Goal: Task Accomplishment & Management: Manage account settings

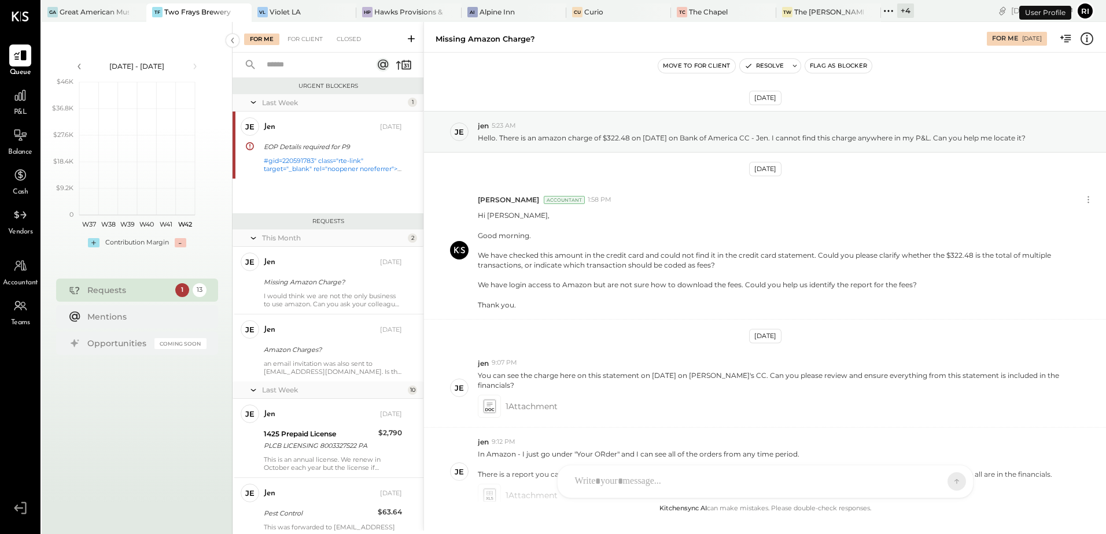
scroll to position [152, 0]
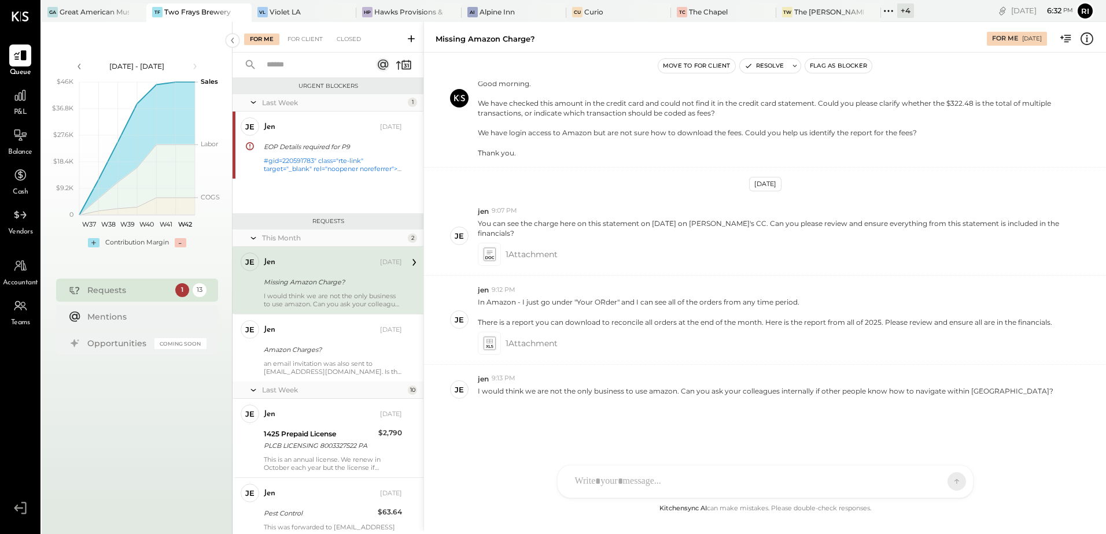
click at [189, 8] on div "Two Frays Brewery" at bounding box center [197, 12] width 67 height 10
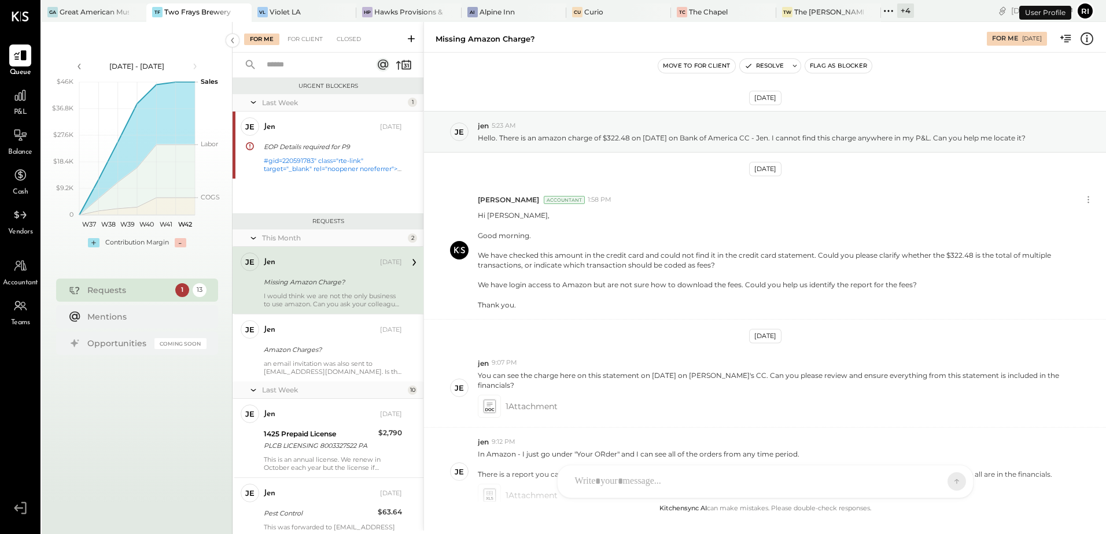
scroll to position [152, 0]
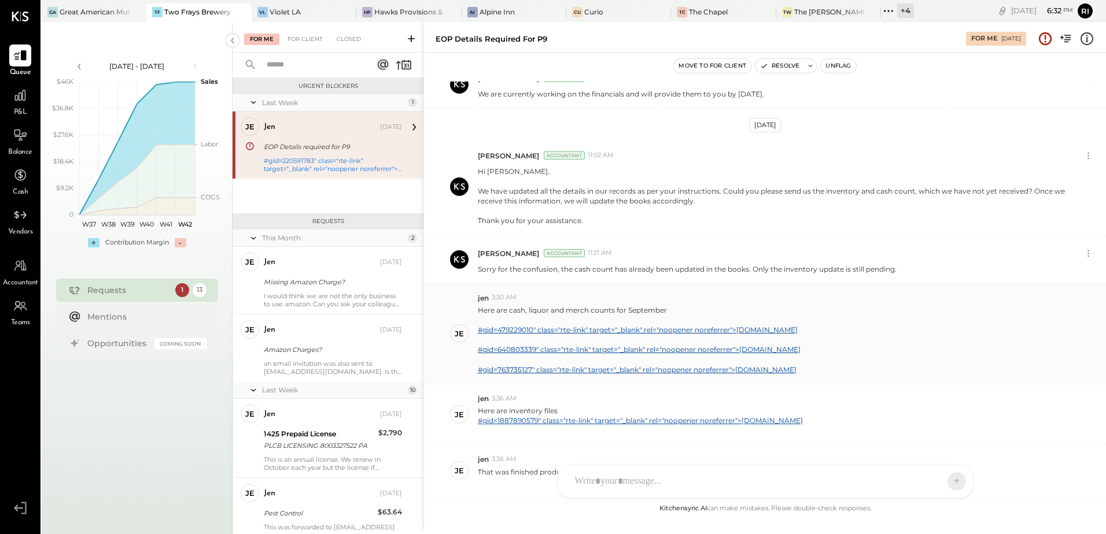
scroll to position [719, 0]
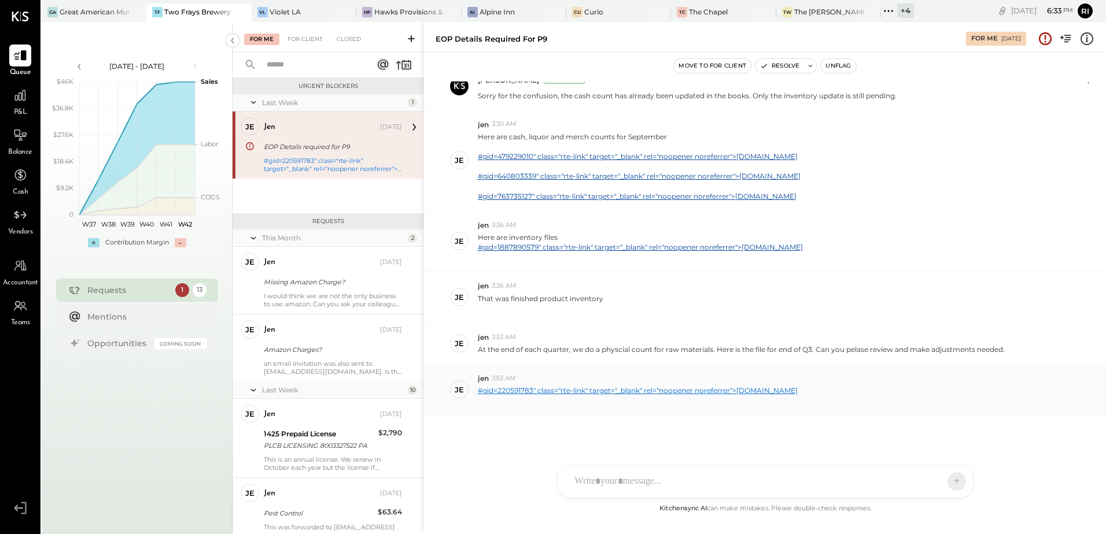
click at [716, 392] on link "#gid=220591783" class="rte-link" target="_blank" rel="noopener noreferrer">[DOM…" at bounding box center [638, 390] width 320 height 9
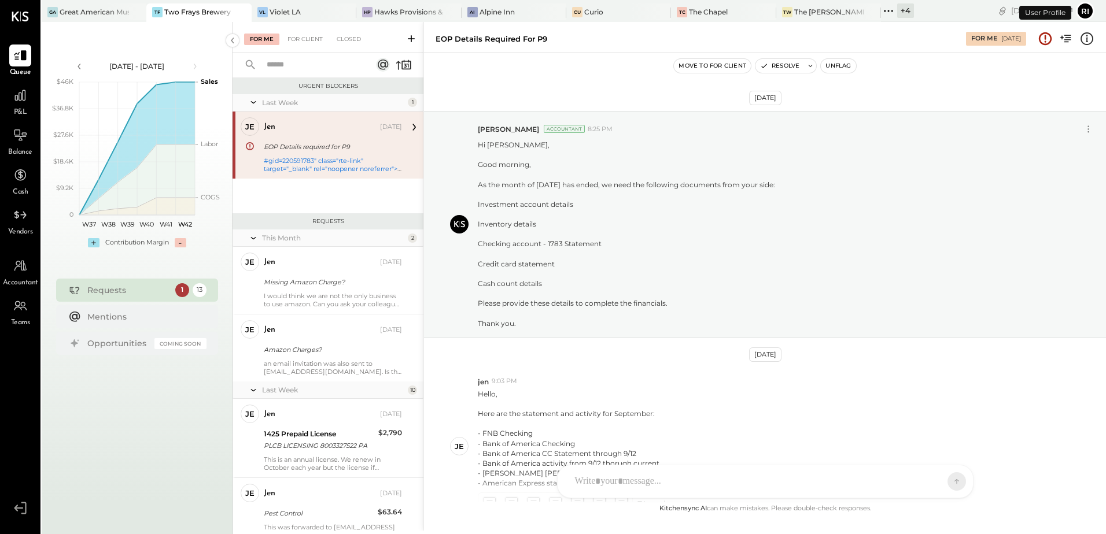
scroll to position [719, 0]
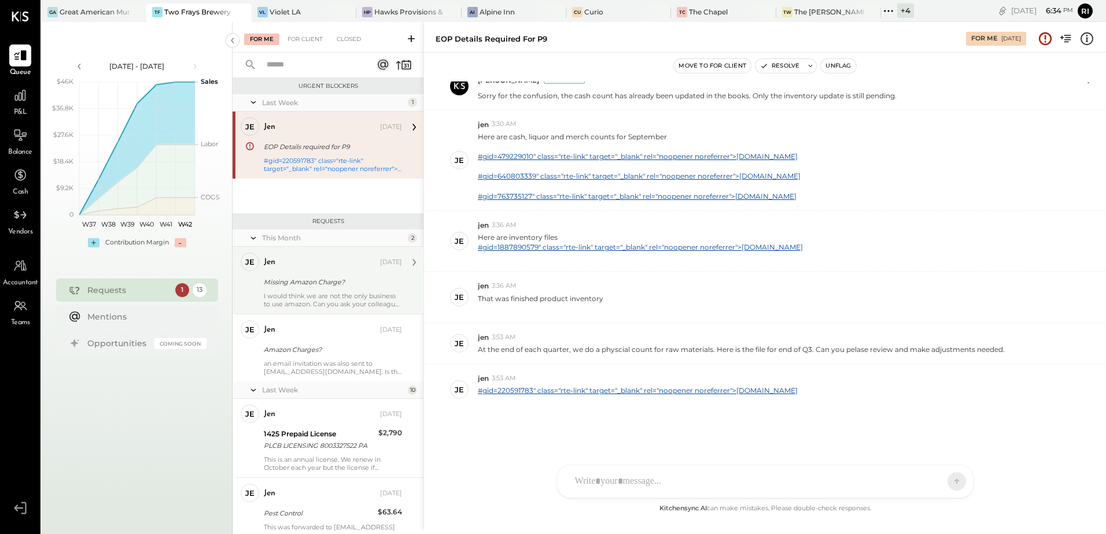
click at [326, 293] on div "I would think we are not the only business to use amazon. Can you ask your coll…" at bounding box center [333, 300] width 138 height 16
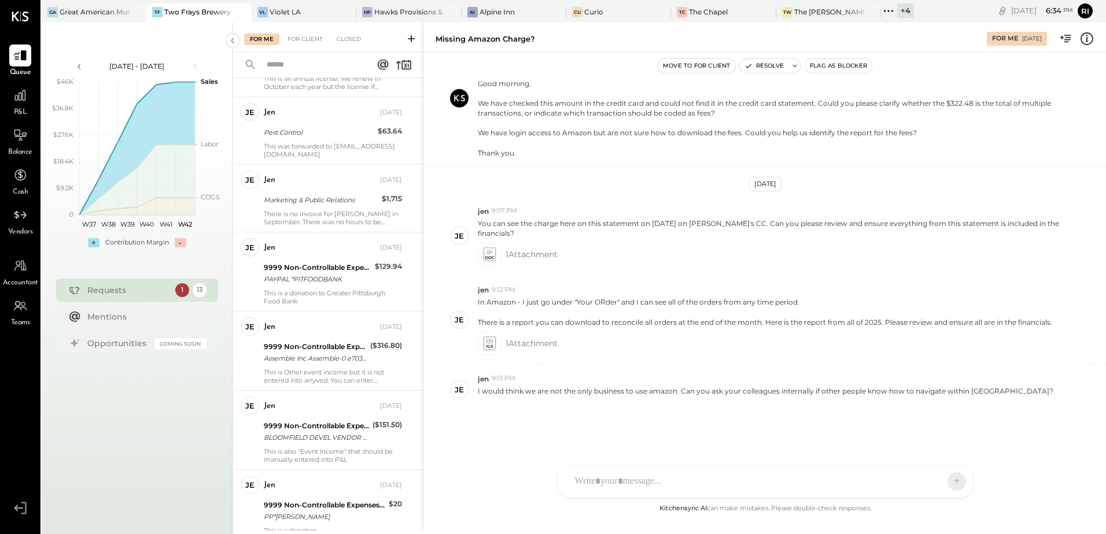
scroll to position [661, 0]
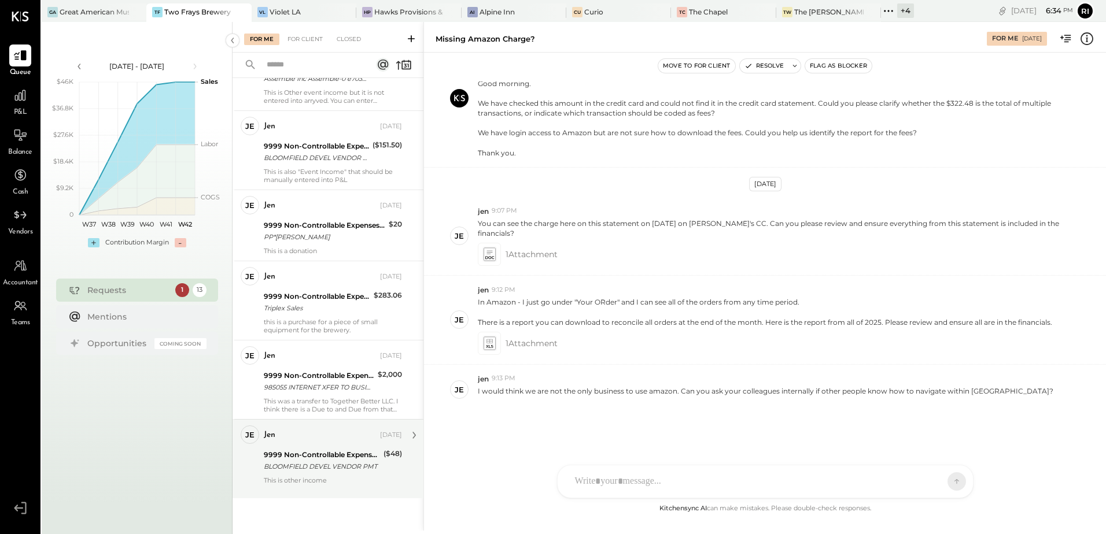
click at [326, 453] on div "9999 Non-Controllable Expenses:Other Income and Expenses:To Be Classified" at bounding box center [322, 455] width 116 height 12
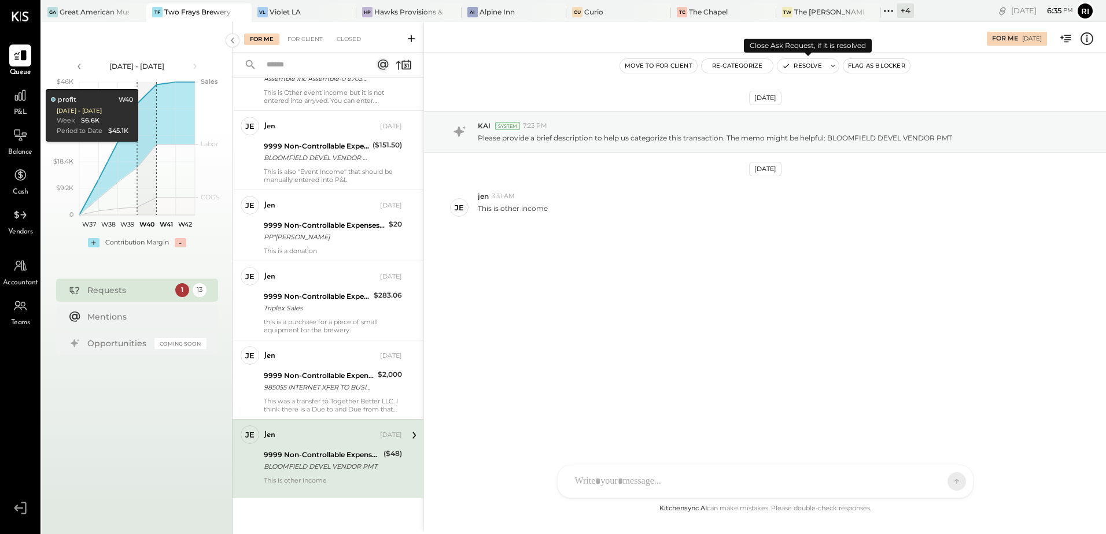
click at [832, 68] on icon at bounding box center [833, 66] width 8 height 8
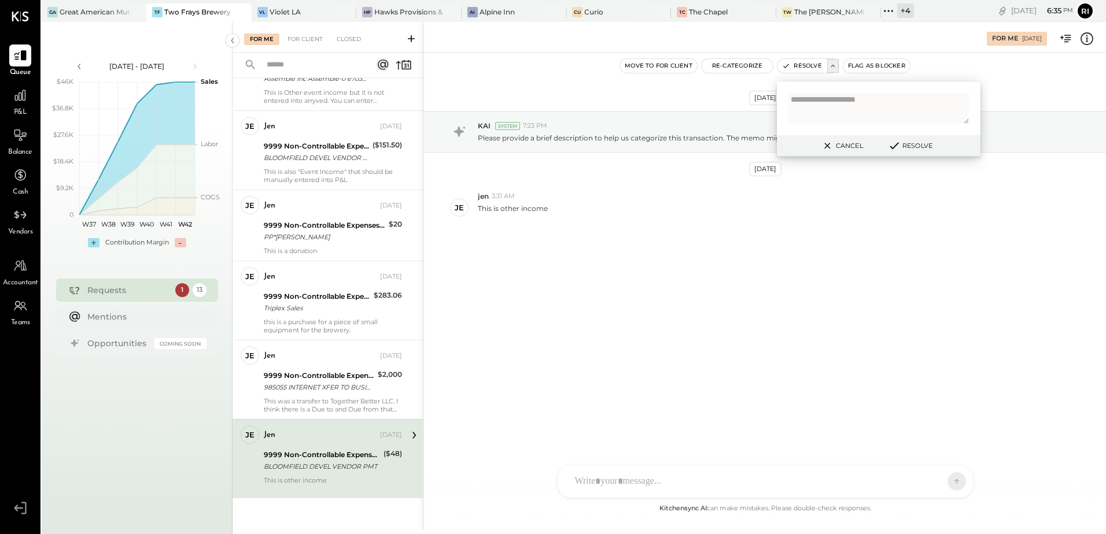
click at [811, 106] on textarea at bounding box center [878, 108] width 180 height 31
type textarea "**********"
click at [900, 143] on icon at bounding box center [894, 145] width 14 height 13
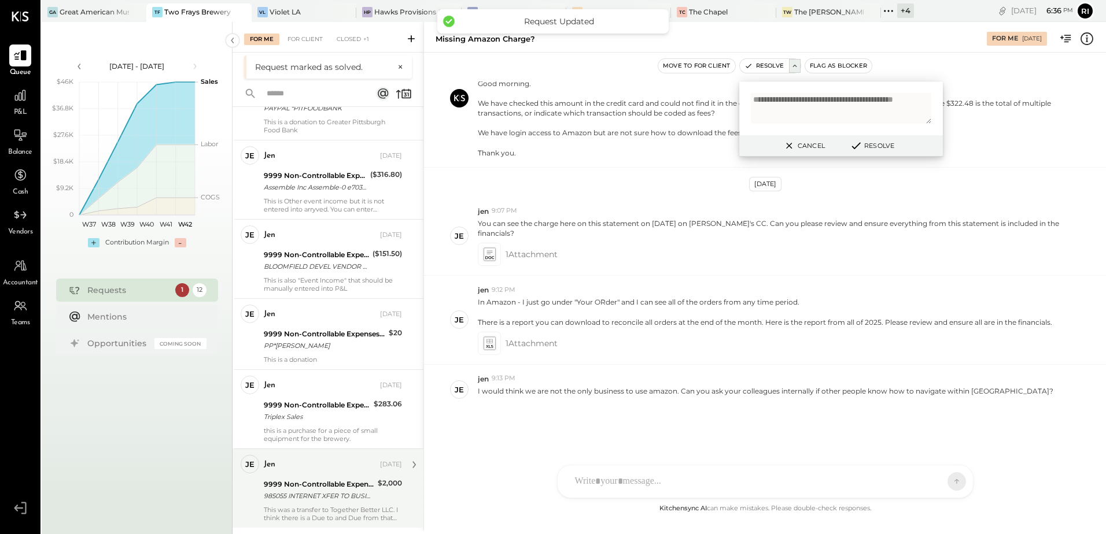
scroll to position [582, 0]
click at [335, 490] on div "985055 INTERNET XFER TO BUSINESS 985055 INTERNET XFER TO BUSINESS CHECKING XXXX…" at bounding box center [319, 496] width 110 height 12
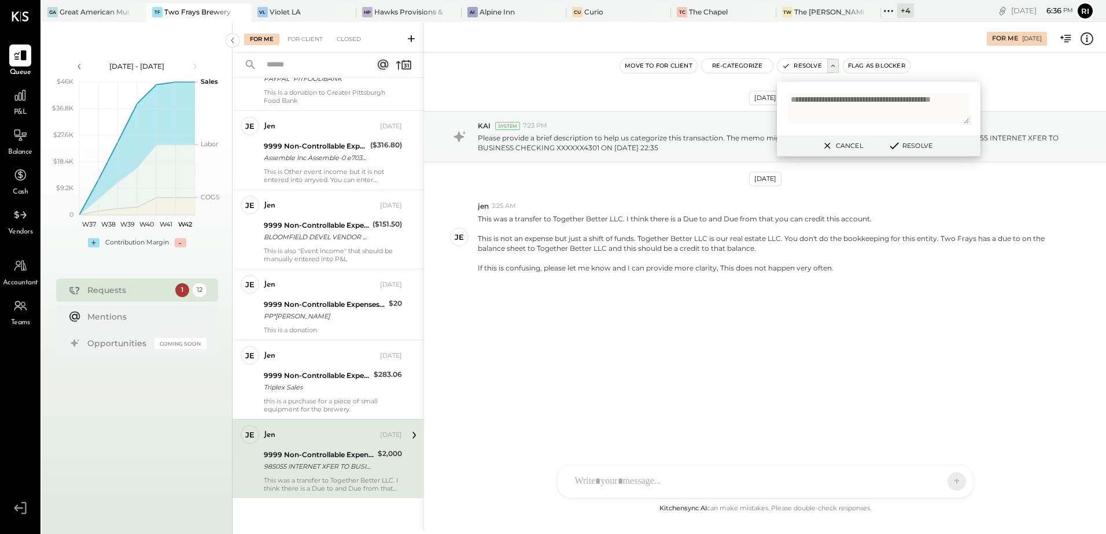
click at [824, 146] on icon at bounding box center [827, 146] width 6 height 6
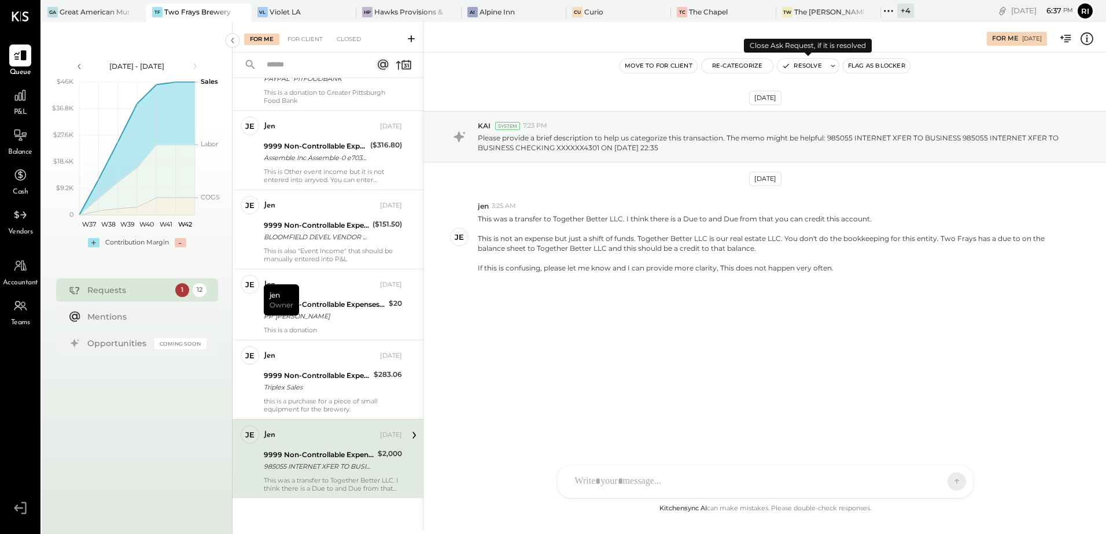
click at [833, 65] on icon at bounding box center [832, 66] width 4 height 2
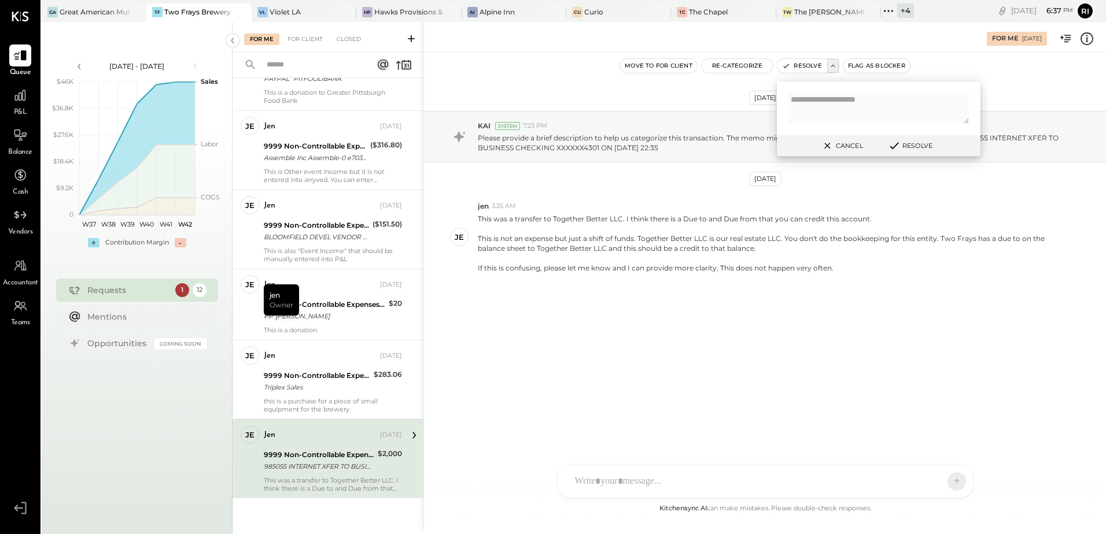
click at [844, 108] on textarea at bounding box center [878, 108] width 180 height 31
type textarea "**********"
click at [843, 144] on button "Cancel" at bounding box center [842, 145] width 50 height 15
click at [581, 356] on div "[DATE] KAI System 7:23 PM Please provide a brief description to help us categor…" at bounding box center [765, 225] width 682 height 287
click at [730, 384] on div "[DATE] KAI System 7:23 PM Please provide a brief description to help us categor…" at bounding box center [765, 277] width 682 height 449
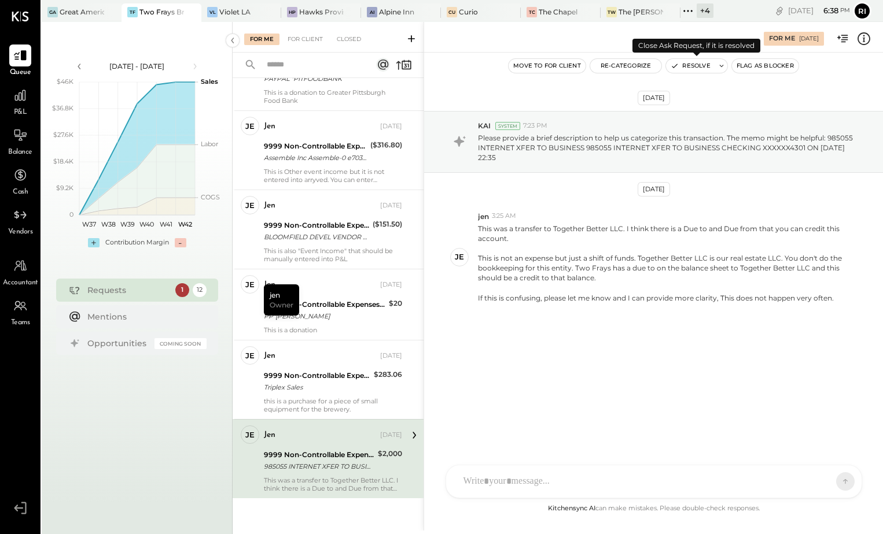
click at [718, 62] on icon at bounding box center [721, 66] width 8 height 8
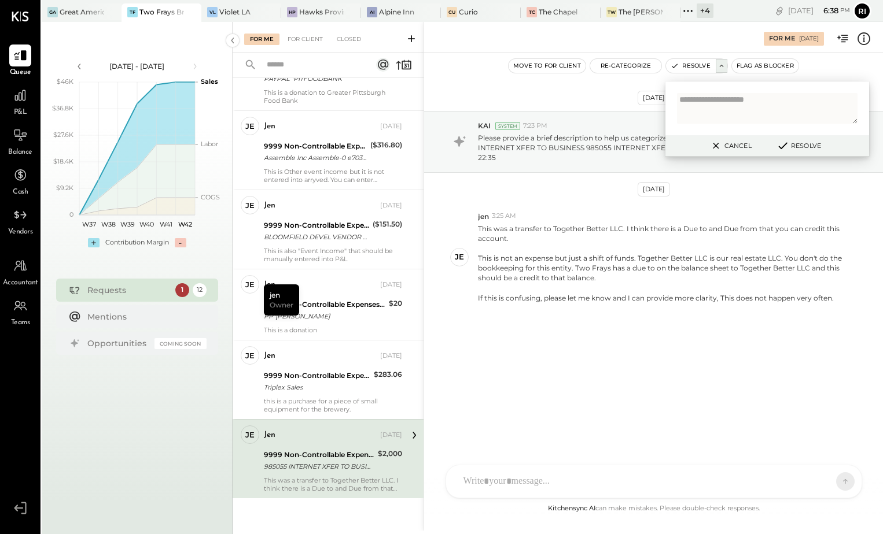
click at [766, 110] on textarea at bounding box center [767, 108] width 180 height 31
type textarea "**********"
click at [812, 142] on button "Resolve" at bounding box center [798, 146] width 52 height 14
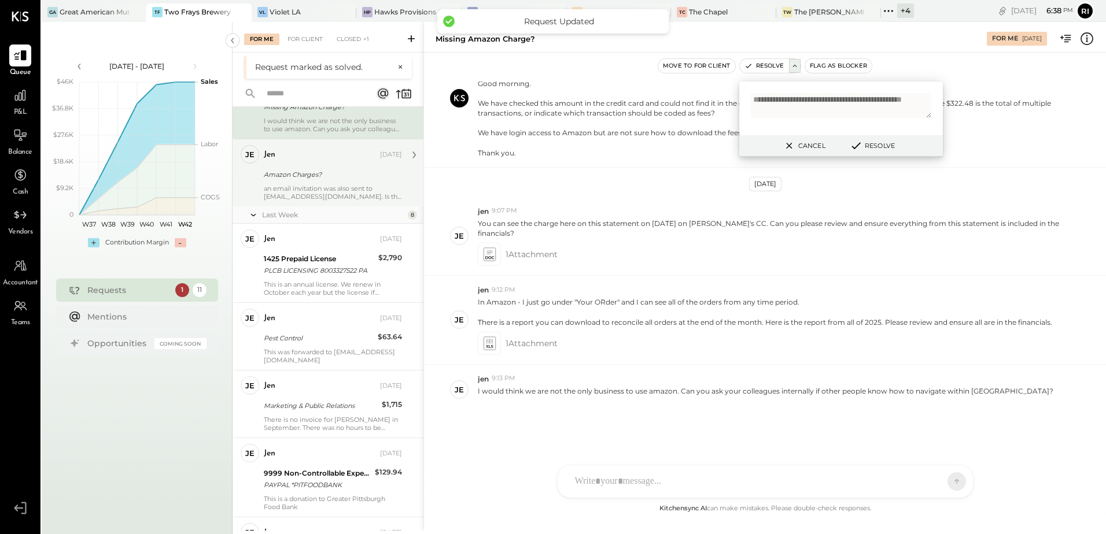
scroll to position [347, 0]
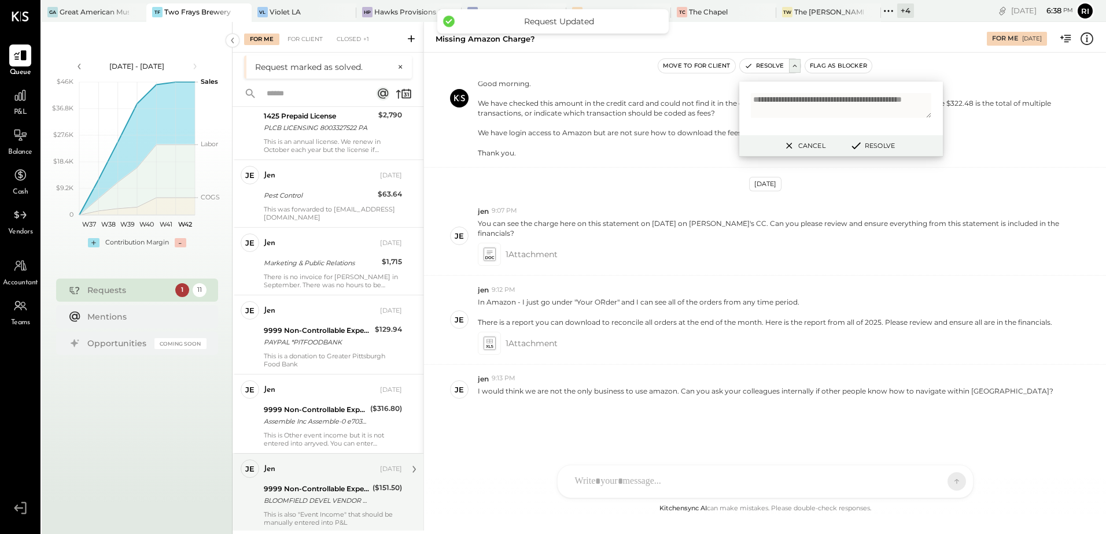
click at [322, 490] on div "9999 Non-Controllable Expenses:Other Income and Expenses:To Be Classified" at bounding box center [316, 489] width 105 height 12
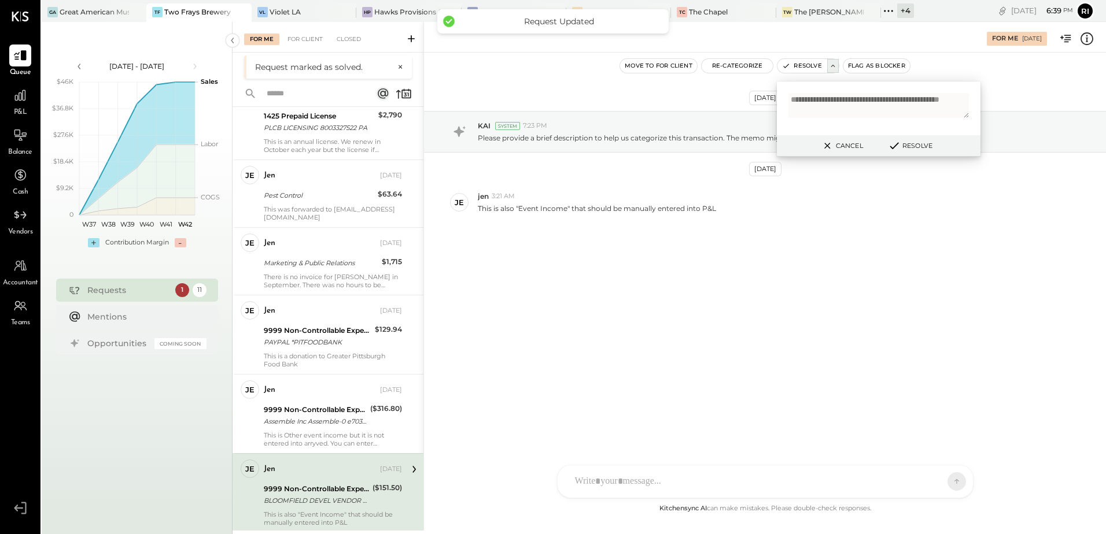
click at [723, 360] on div "[DATE] KAI System 7:23 PM Please provide a brief description to help us categor…" at bounding box center [765, 277] width 682 height 449
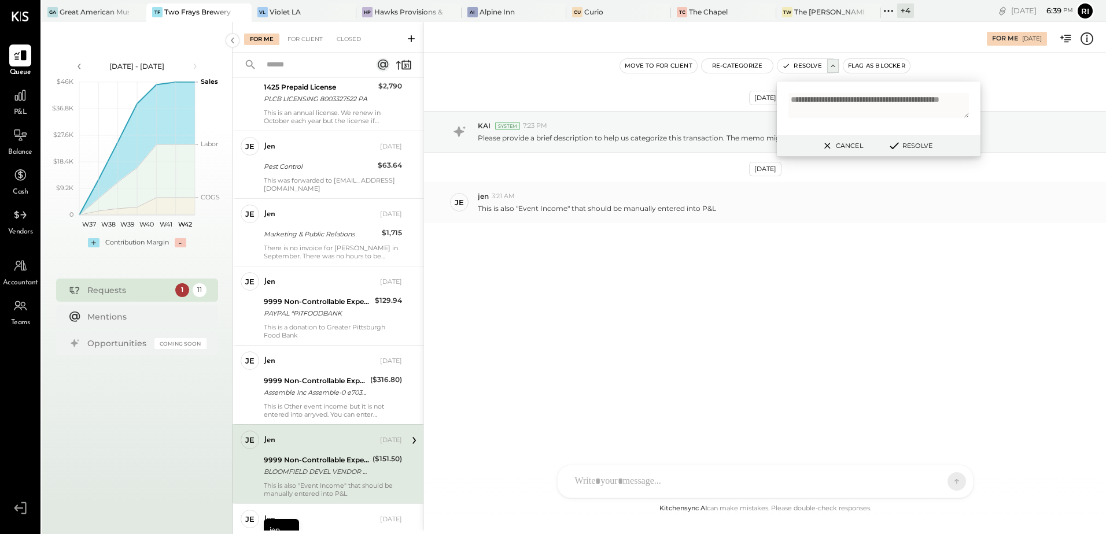
drag, startPoint x: 721, startPoint y: 249, endPoint x: 1010, endPoint y: 183, distance: 297.1
click at [725, 248] on div "[DATE] KAI System 7:23 PM Please provide a brief description to help us categor…" at bounding box center [765, 196] width 682 height 228
click at [846, 141] on button "Cancel" at bounding box center [842, 145] width 50 height 15
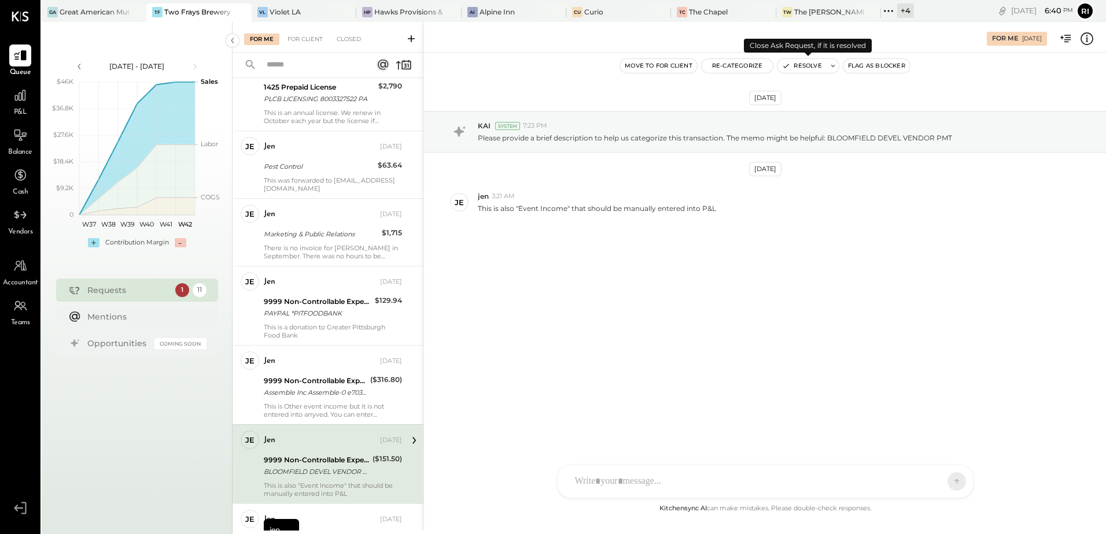
click at [832, 61] on button at bounding box center [833, 66] width 12 height 14
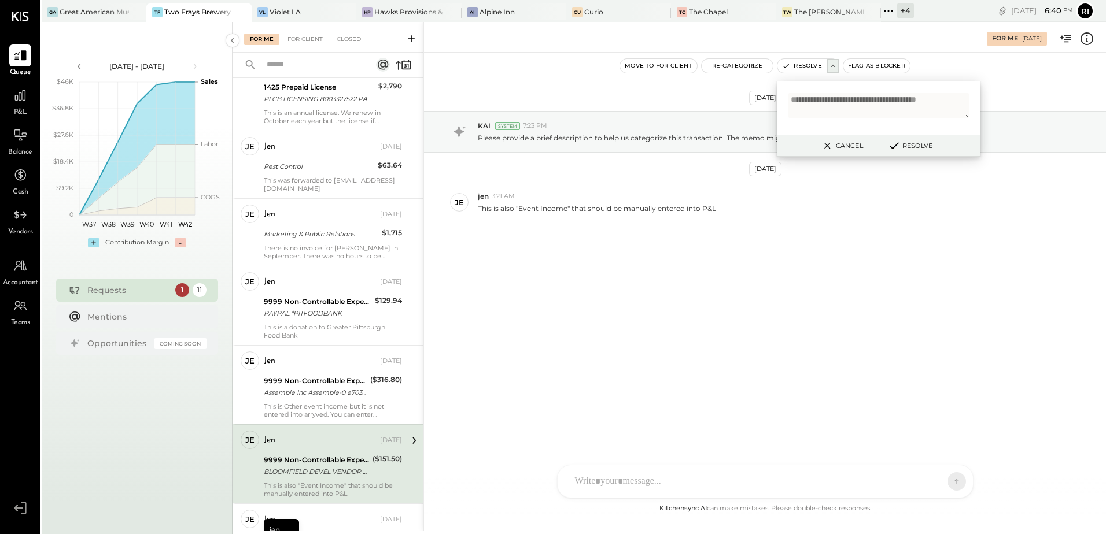
type textarea "**********"
click at [923, 141] on button "Resolve" at bounding box center [910, 146] width 52 height 14
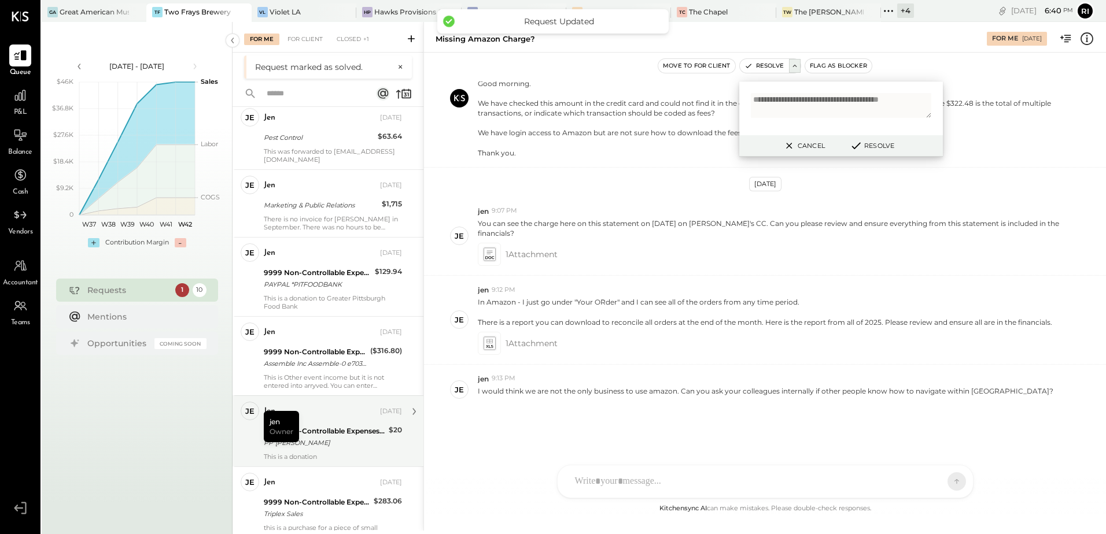
scroll to position [423, 0]
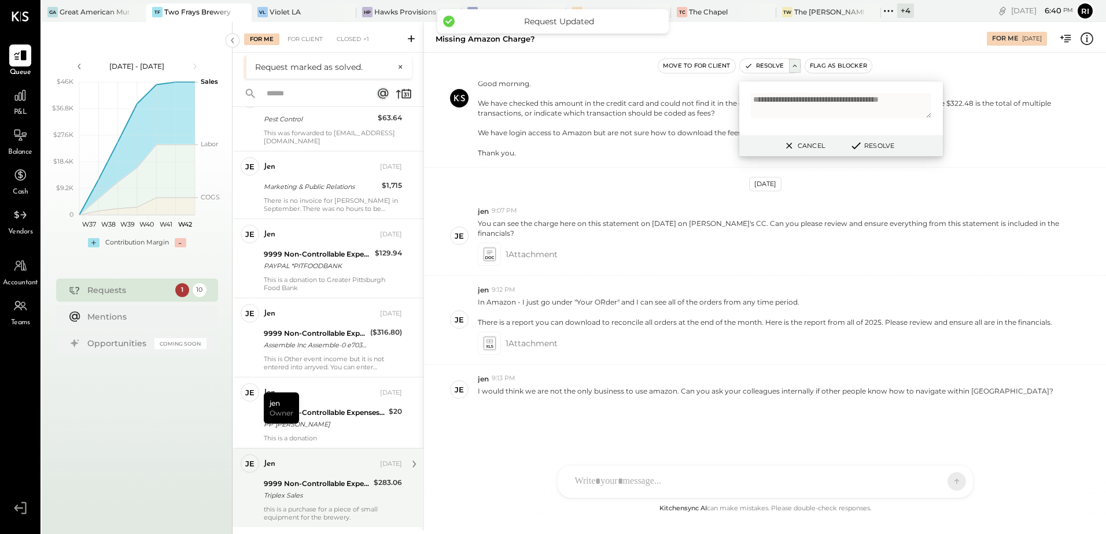
click at [342, 483] on div "9999 Non-Controllable Expenses:Other Income and Expenses:To Be Classified" at bounding box center [317, 484] width 106 height 12
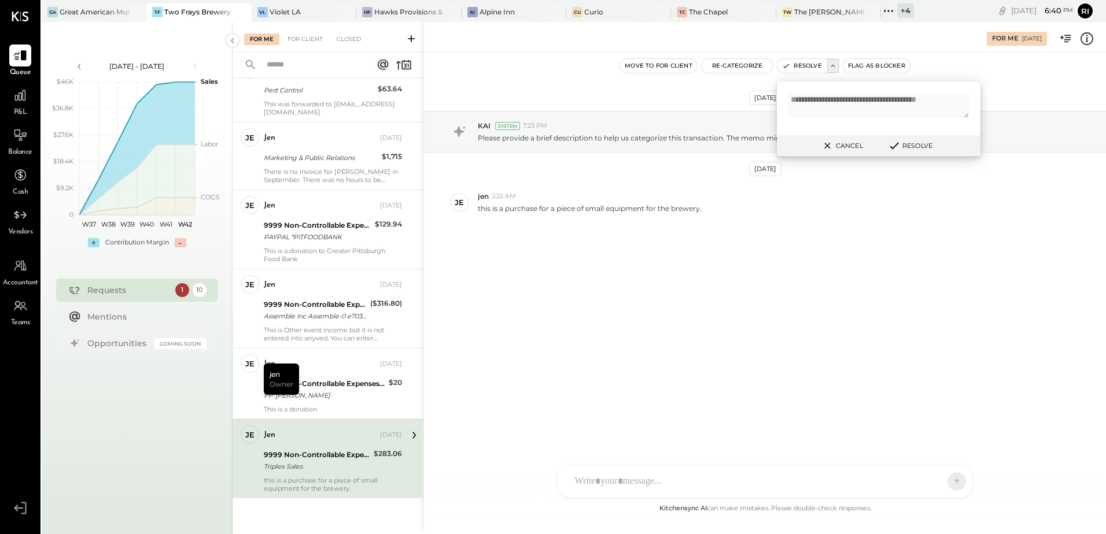
click at [847, 148] on button "Cancel" at bounding box center [842, 145] width 50 height 15
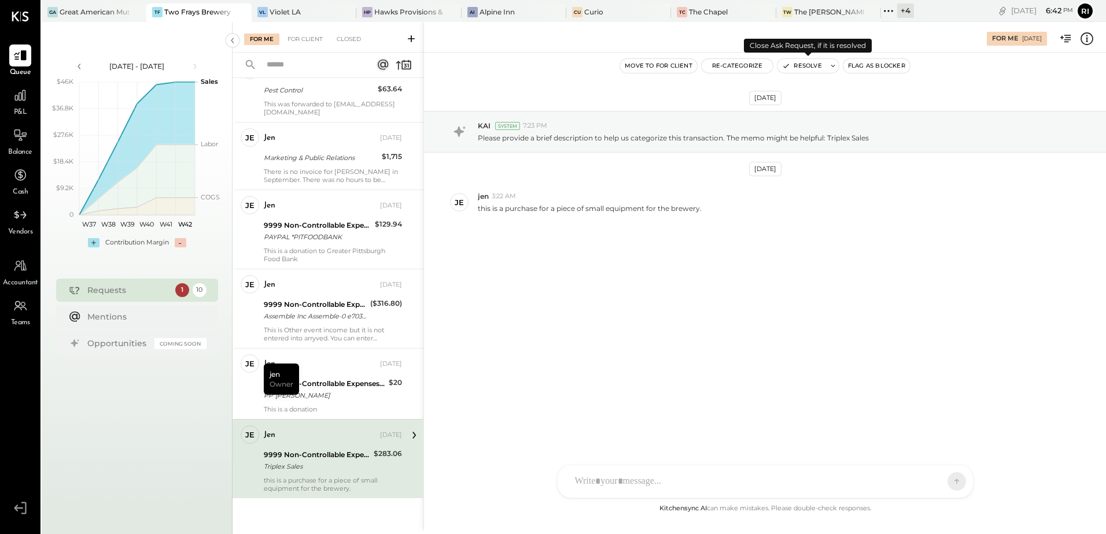
click at [835, 68] on icon at bounding box center [833, 66] width 8 height 8
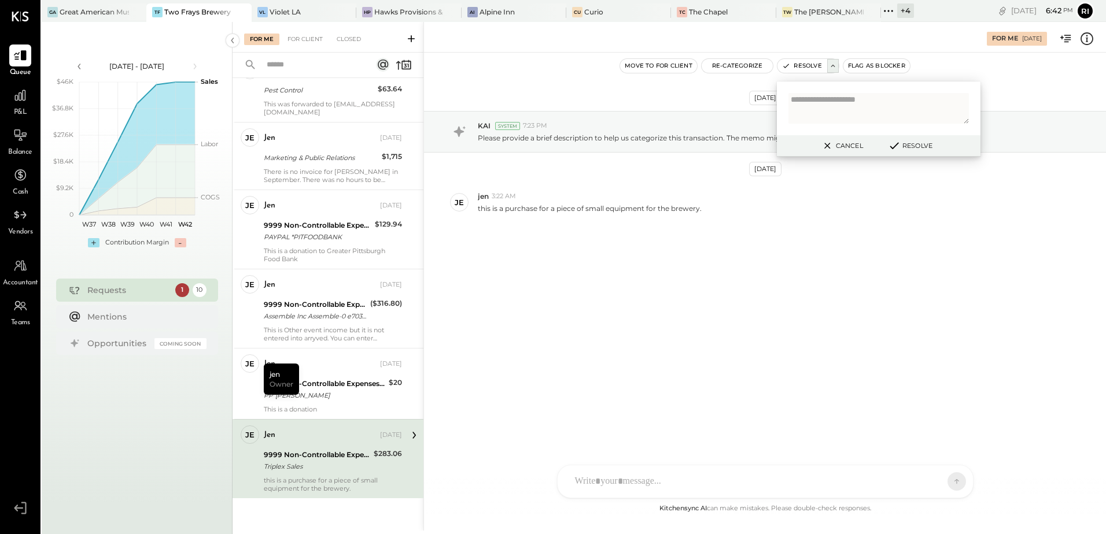
click at [812, 101] on textarea at bounding box center [878, 108] width 180 height 31
type textarea "**********"
click at [914, 143] on button "Resolve" at bounding box center [910, 146] width 52 height 14
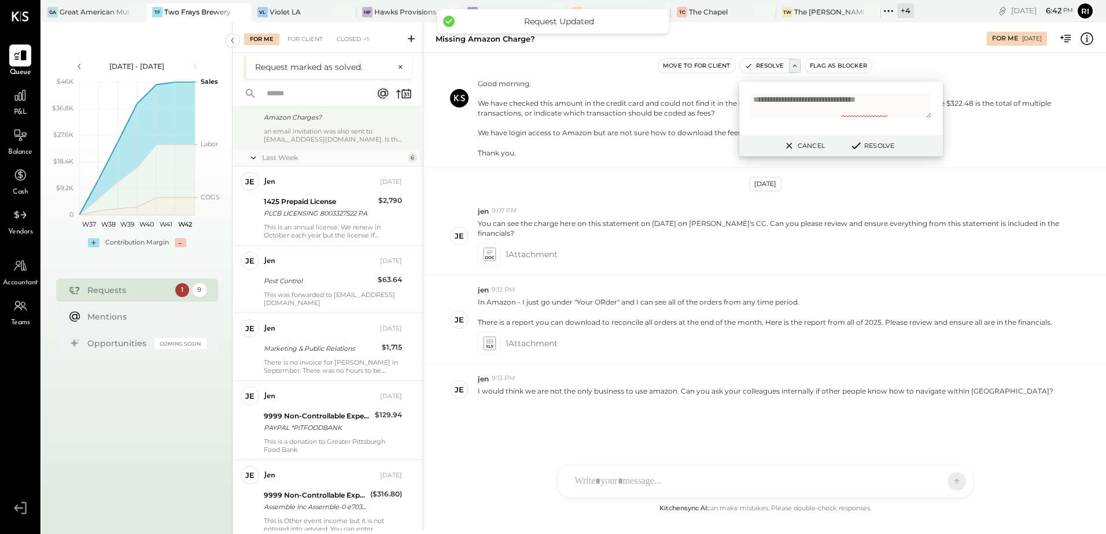
scroll to position [344, 0]
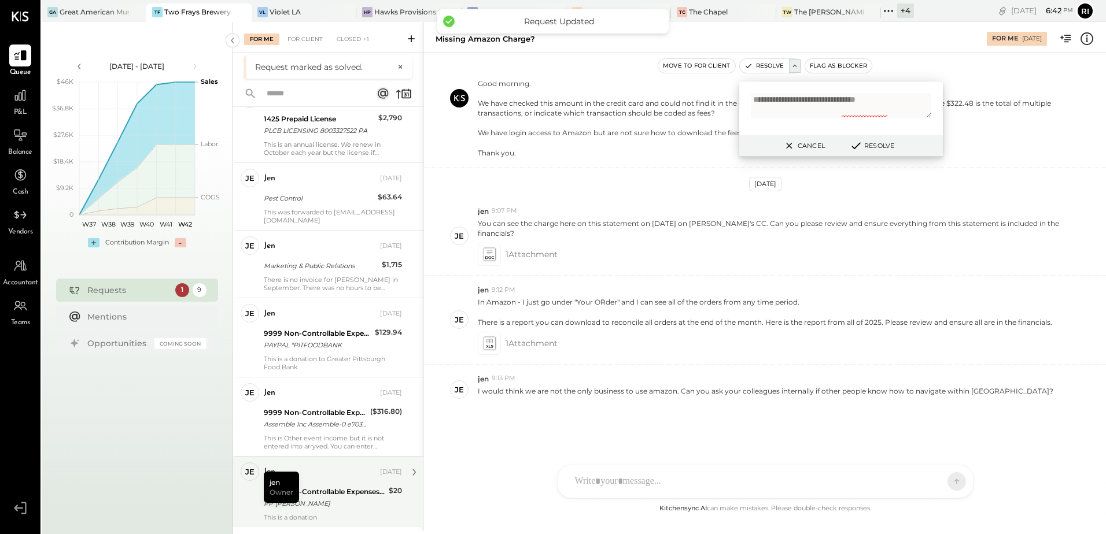
click at [370, 496] on div "9999 Non-Controllable Expenses:Other Income and Expenses:To Be Classified" at bounding box center [324, 492] width 121 height 12
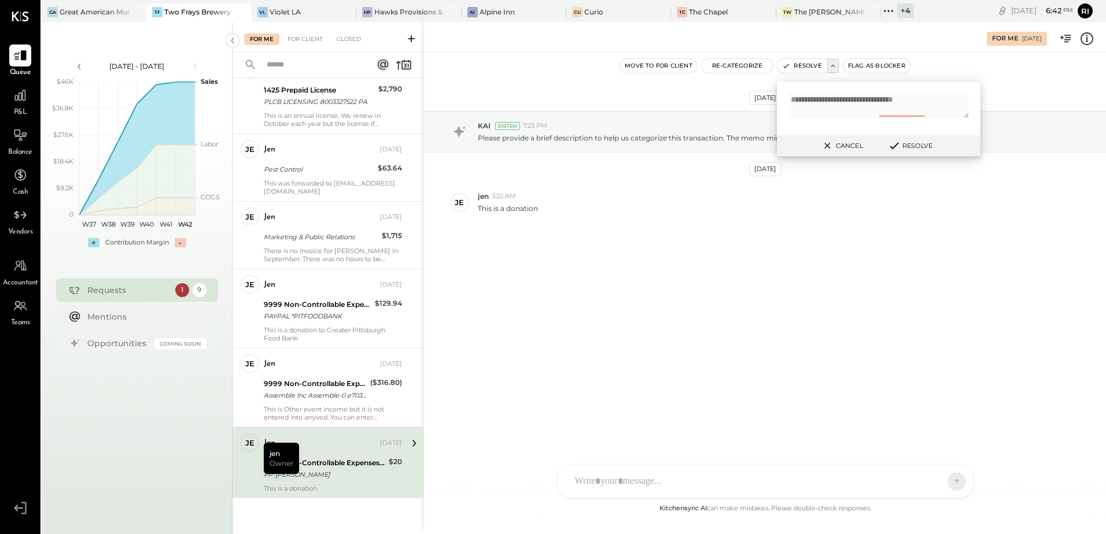
click at [836, 146] on button "Cancel" at bounding box center [842, 145] width 50 height 15
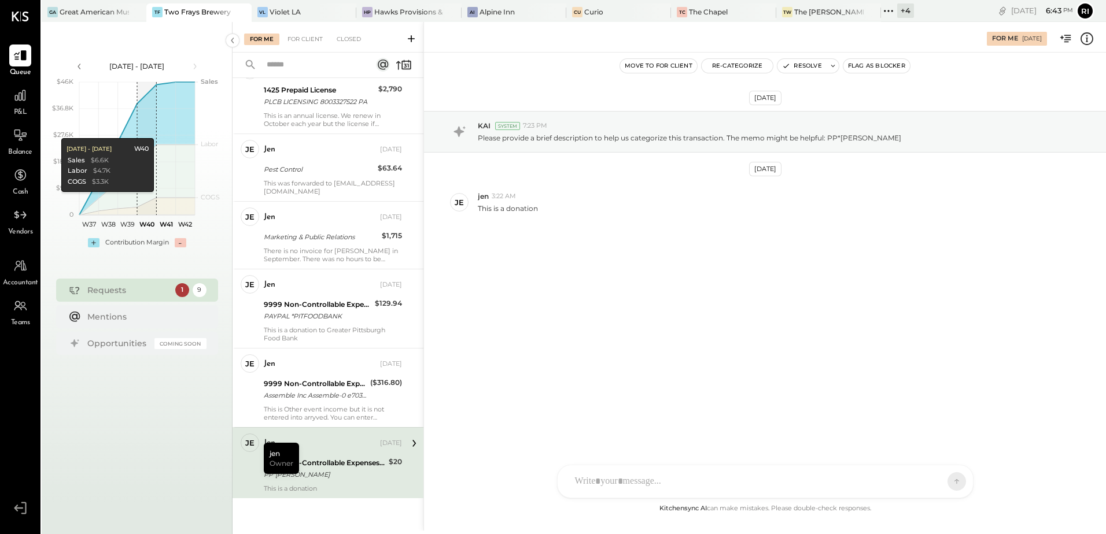
click at [879, 319] on div "[DATE] KAI System 7:23 PM Please provide a brief description to help us categor…" at bounding box center [765, 277] width 682 height 449
click at [829, 66] on icon at bounding box center [833, 66] width 8 height 8
type textarea "**********"
click at [916, 146] on button "Resolve" at bounding box center [910, 146] width 52 height 14
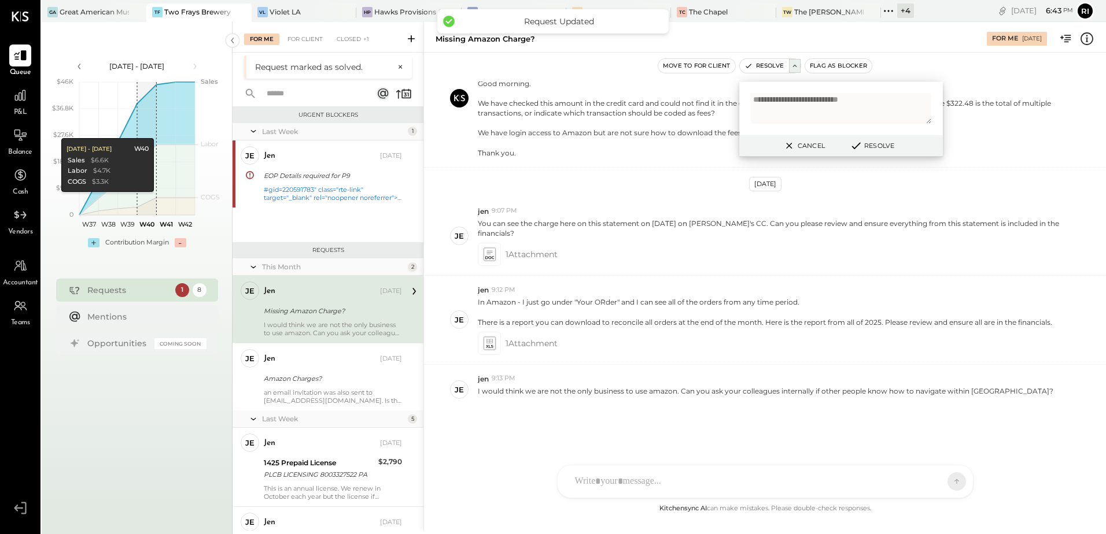
click at [807, 146] on button "Cancel" at bounding box center [803, 145] width 50 height 15
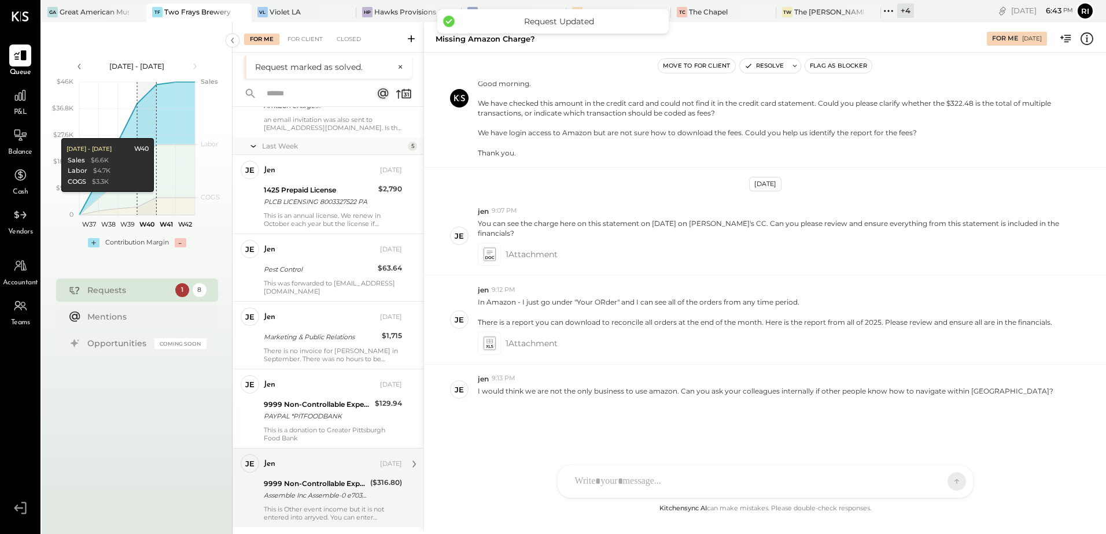
click at [353, 495] on div "Assemble Inc Assemble-0 e7032266 Assemble Inc Assemble-0 e70322664" at bounding box center [315, 496] width 103 height 12
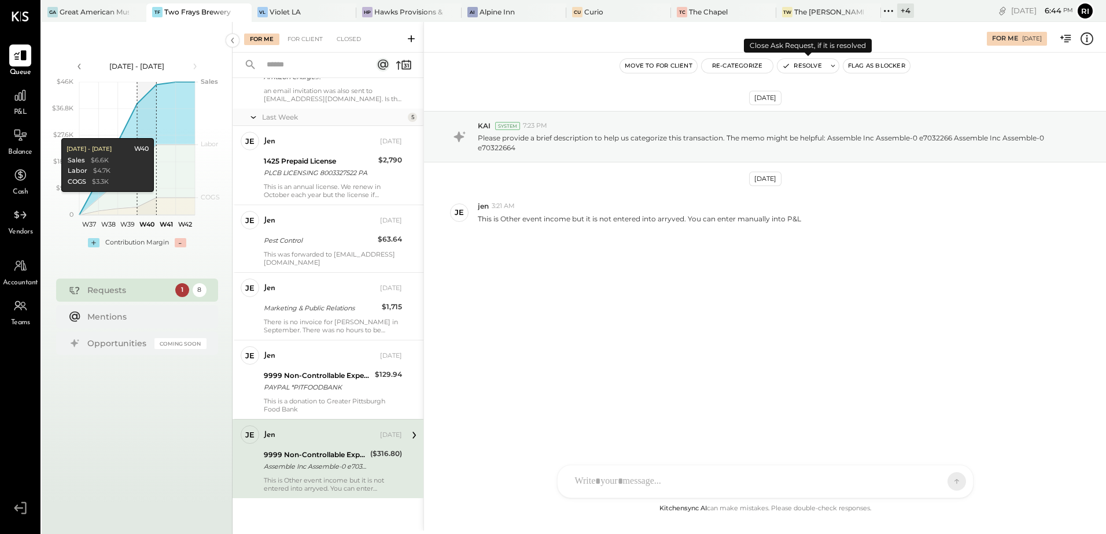
click at [833, 62] on icon at bounding box center [833, 66] width 8 height 8
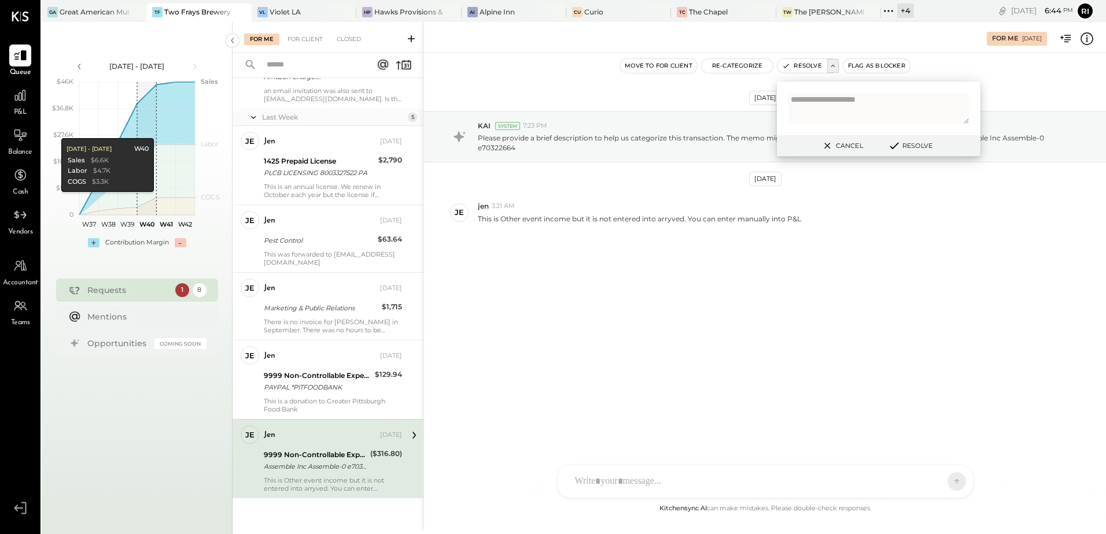
click at [833, 92] on div at bounding box center [879, 109] width 204 height 54
click at [848, 108] on textarea at bounding box center [878, 108] width 180 height 31
type textarea "**********"
click at [913, 147] on button "Resolve" at bounding box center [910, 146] width 52 height 14
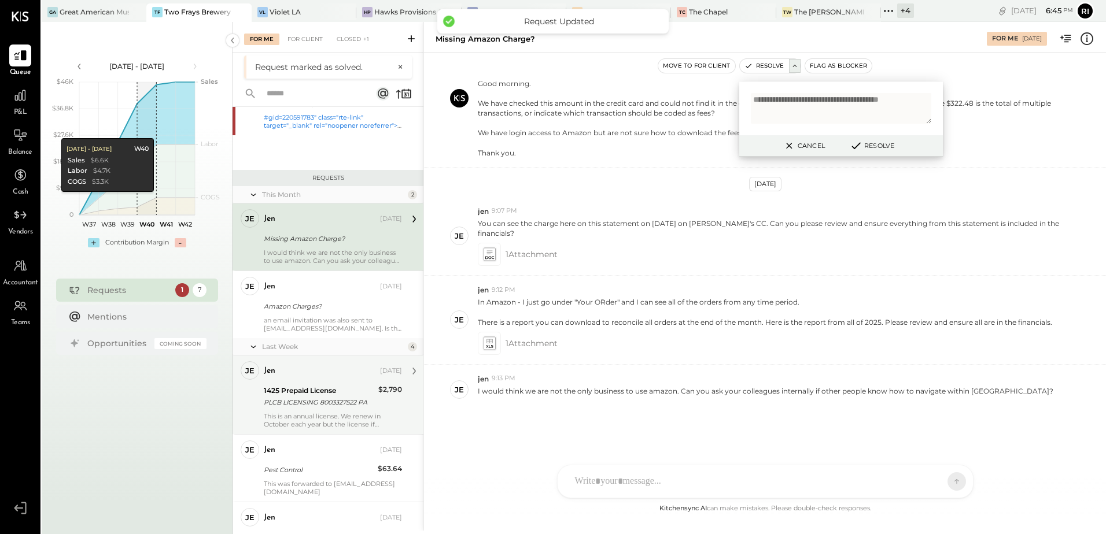
scroll to position [194, 0]
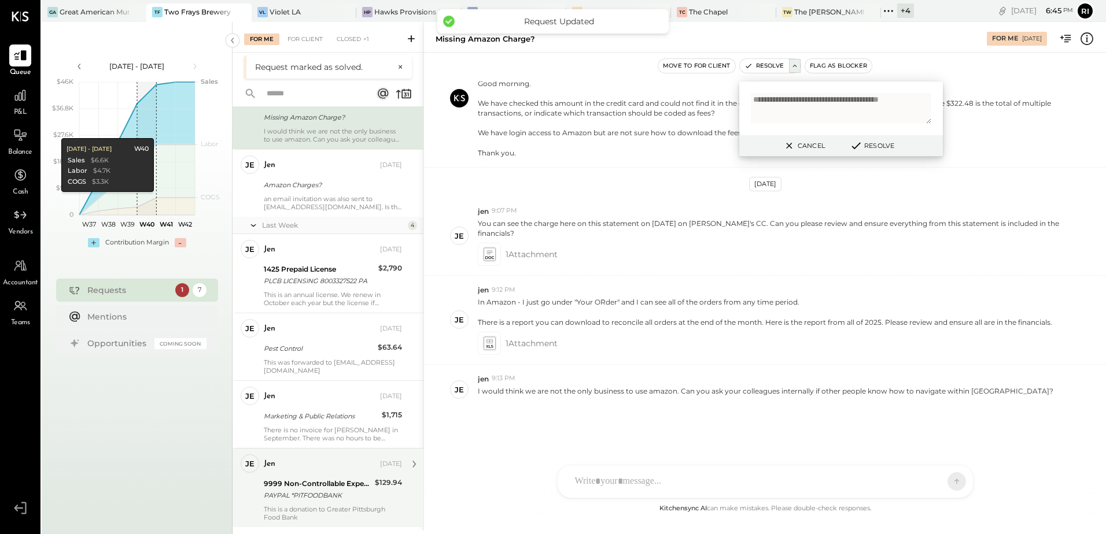
click at [325, 495] on div "PAYPAL *PITFOODBANK" at bounding box center [318, 496] width 108 height 12
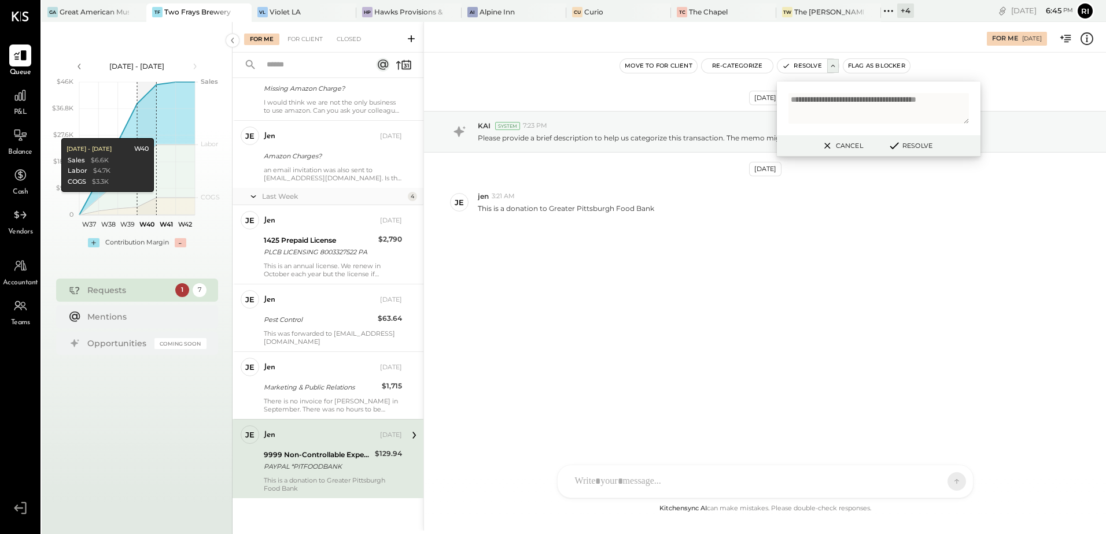
drag, startPoint x: 851, startPoint y: 147, endPoint x: 725, endPoint y: 316, distance: 210.4
click at [851, 147] on button "Cancel" at bounding box center [842, 145] width 50 height 15
click at [663, 379] on div "[DATE] KAI System 7:23 PM Please provide a brief description to help us categor…" at bounding box center [765, 277] width 682 height 449
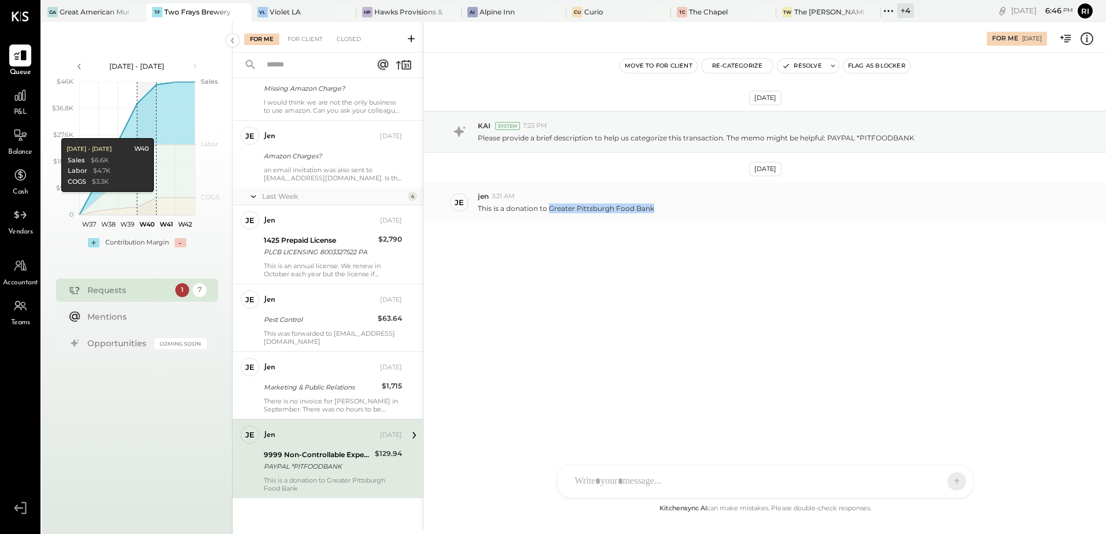
drag, startPoint x: 549, startPoint y: 207, endPoint x: 692, endPoint y: 207, distance: 142.8
click at [692, 207] on div "This is a donation to Greater Pittsburgh Food Bank" at bounding box center [787, 207] width 619 height 12
copy p "Greater Pittsburgh Food Bank"
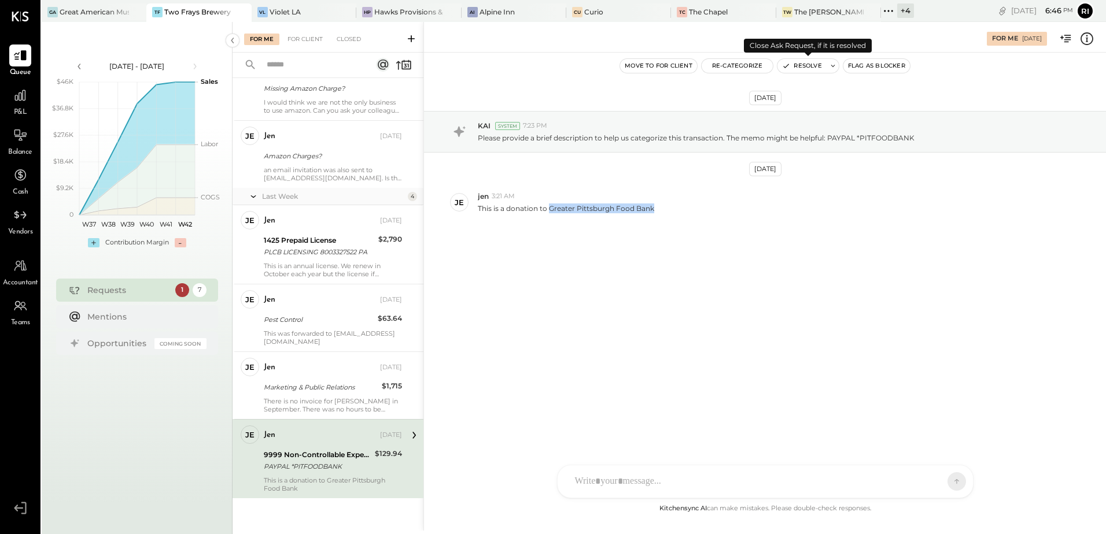
click at [792, 72] on button "Resolve" at bounding box center [801, 66] width 49 height 14
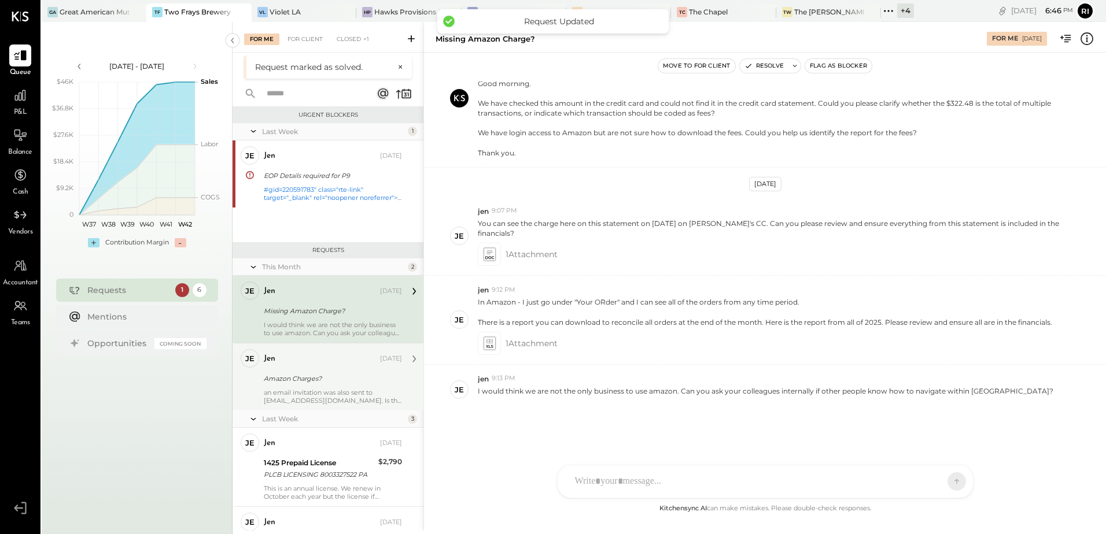
scroll to position [115, 0]
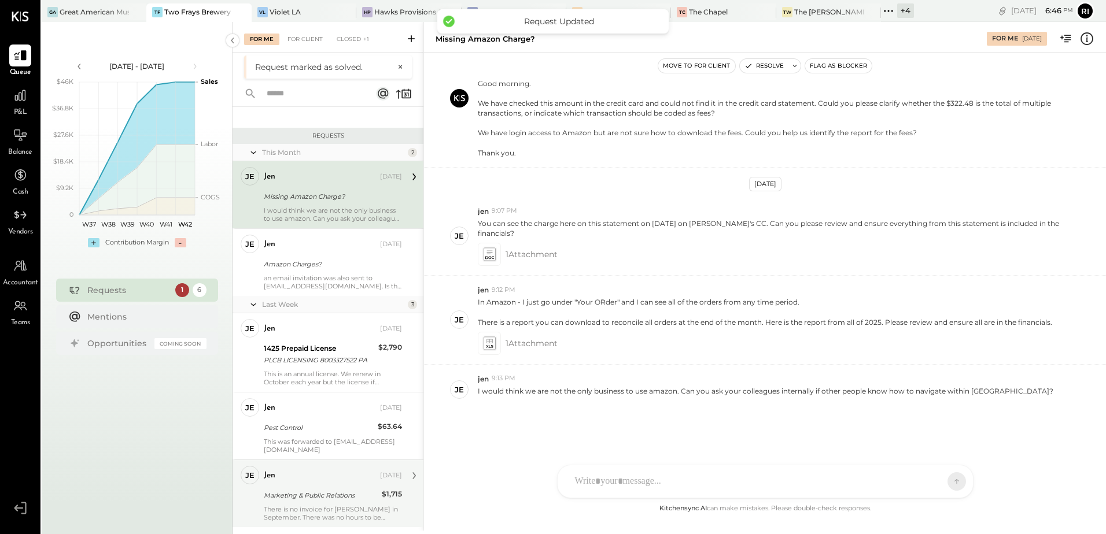
click at [339, 503] on div "Marketing & Public Relations" at bounding box center [321, 496] width 115 height 14
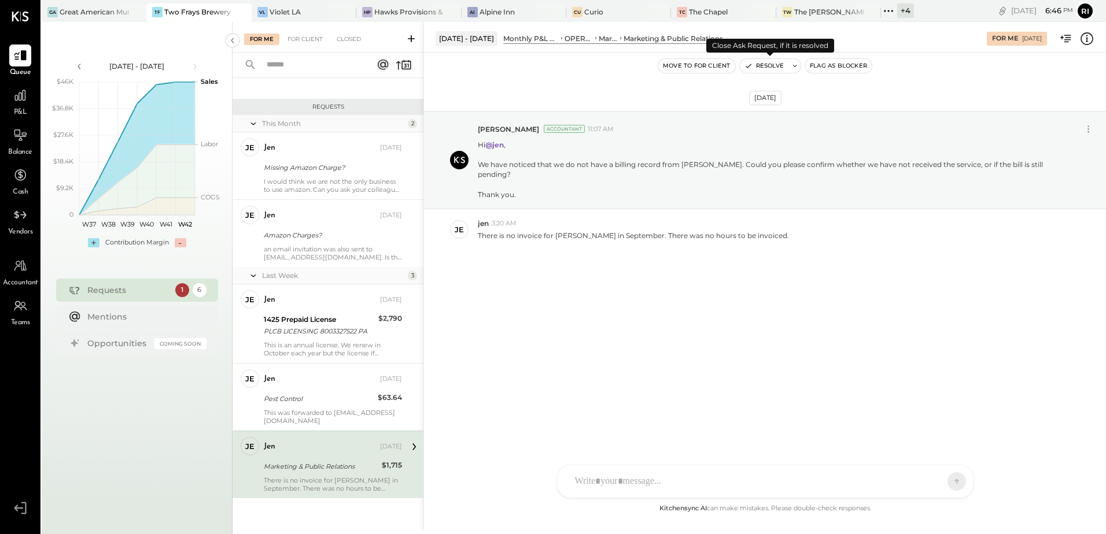
click at [792, 68] on icon at bounding box center [795, 66] width 8 height 8
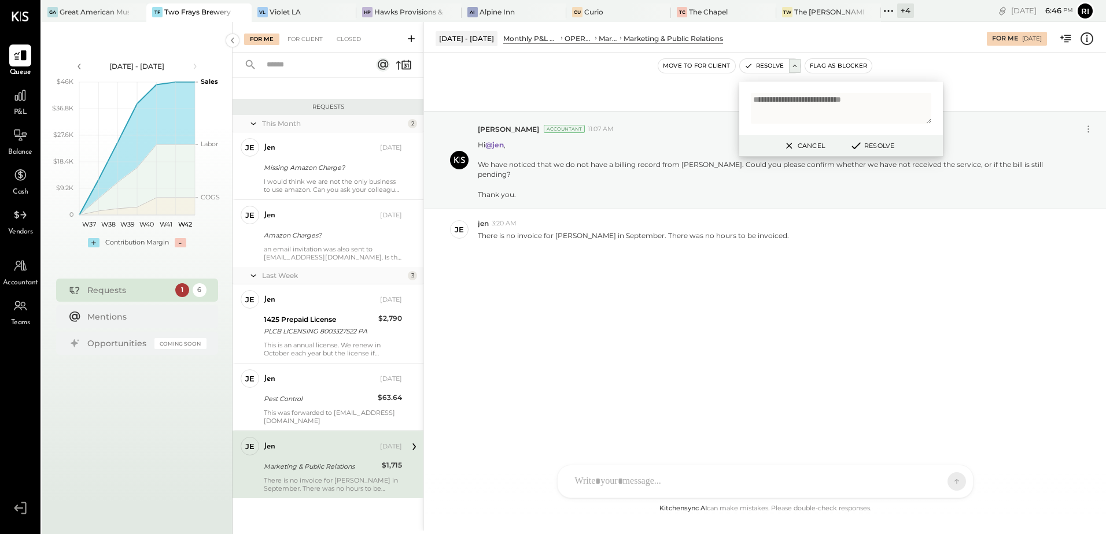
click at [865, 145] on button "Resolve" at bounding box center [872, 146] width 52 height 14
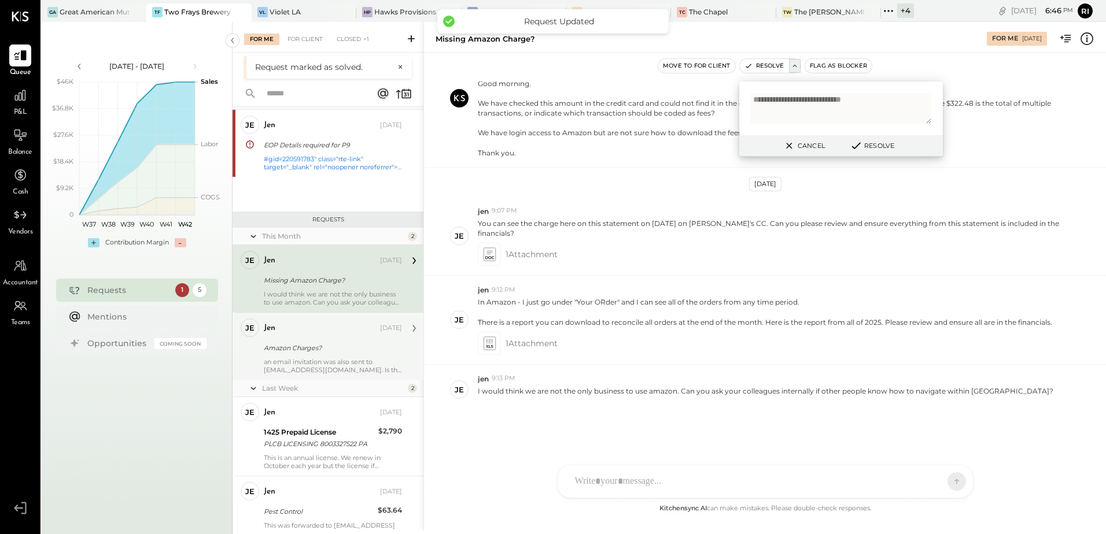
scroll to position [47, 0]
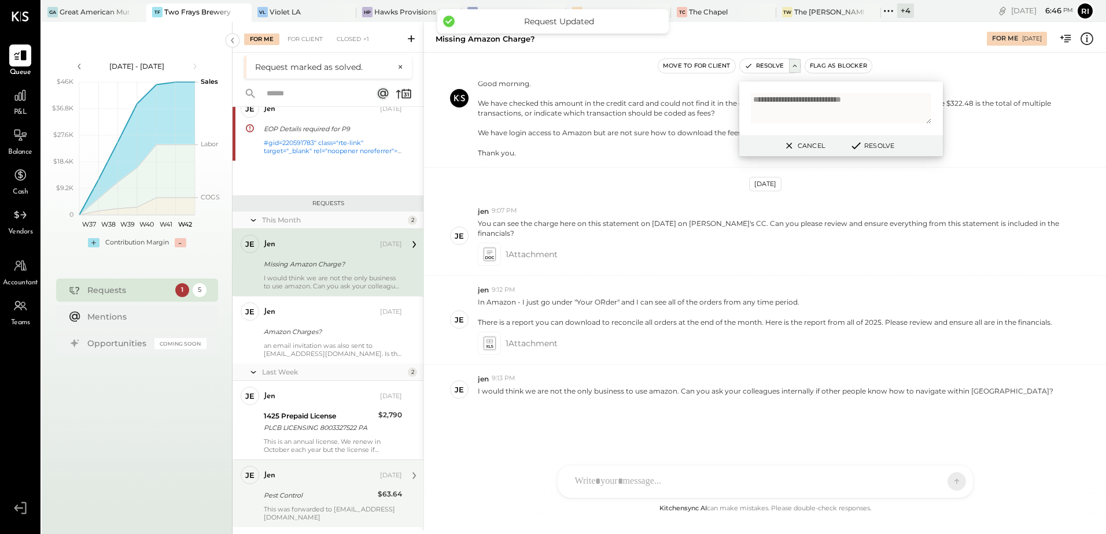
click at [329, 498] on div "Pest Control" at bounding box center [319, 496] width 110 height 12
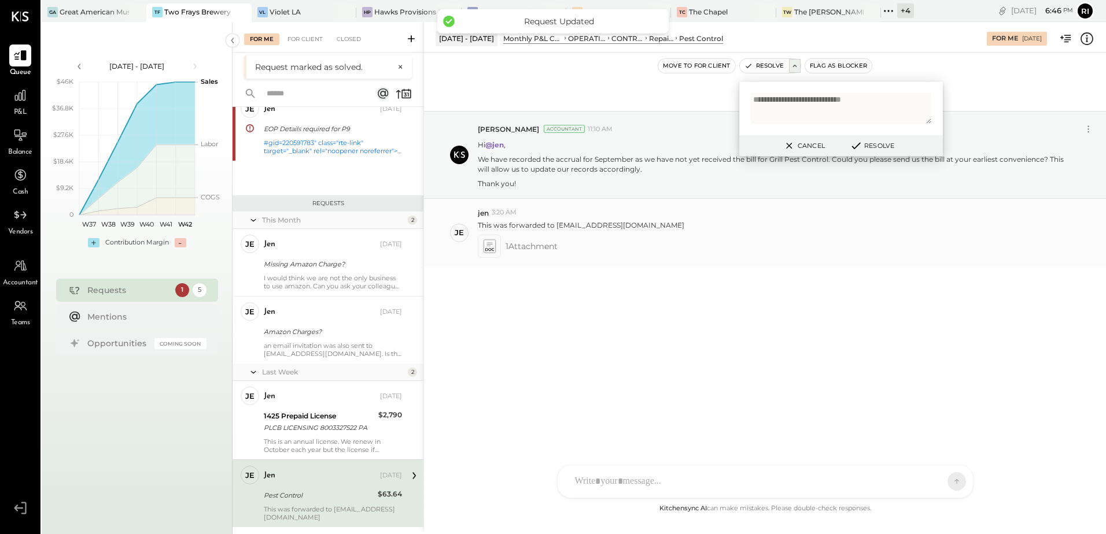
click at [483, 248] on icon at bounding box center [489, 246] width 14 height 16
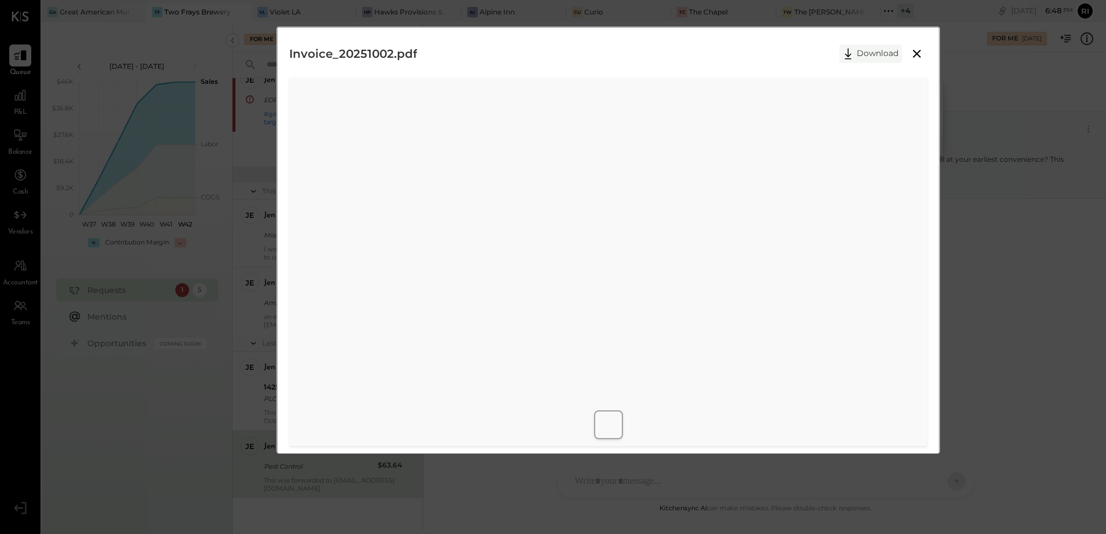
click at [879, 47] on button "Download" at bounding box center [870, 54] width 62 height 19
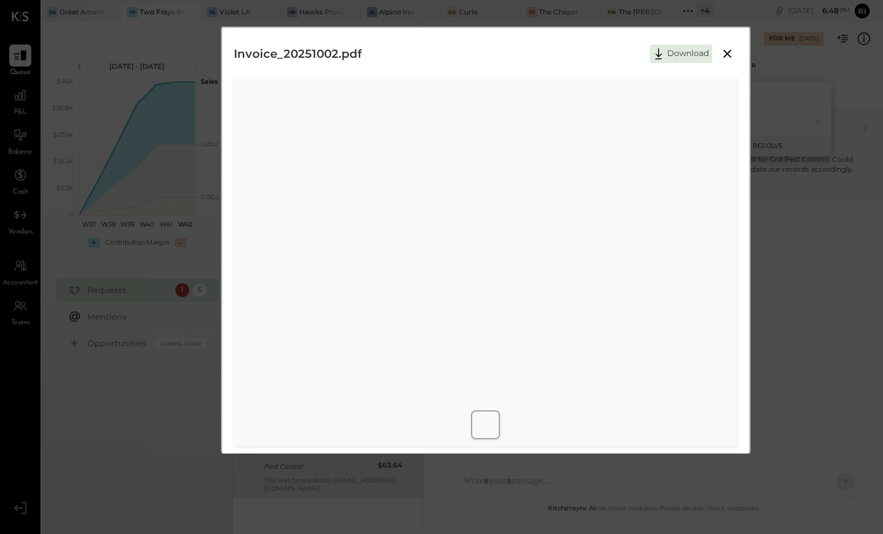
drag, startPoint x: 728, startPoint y: 56, endPoint x: 805, endPoint y: 63, distance: 77.9
click at [728, 56] on icon at bounding box center [727, 54] width 8 height 8
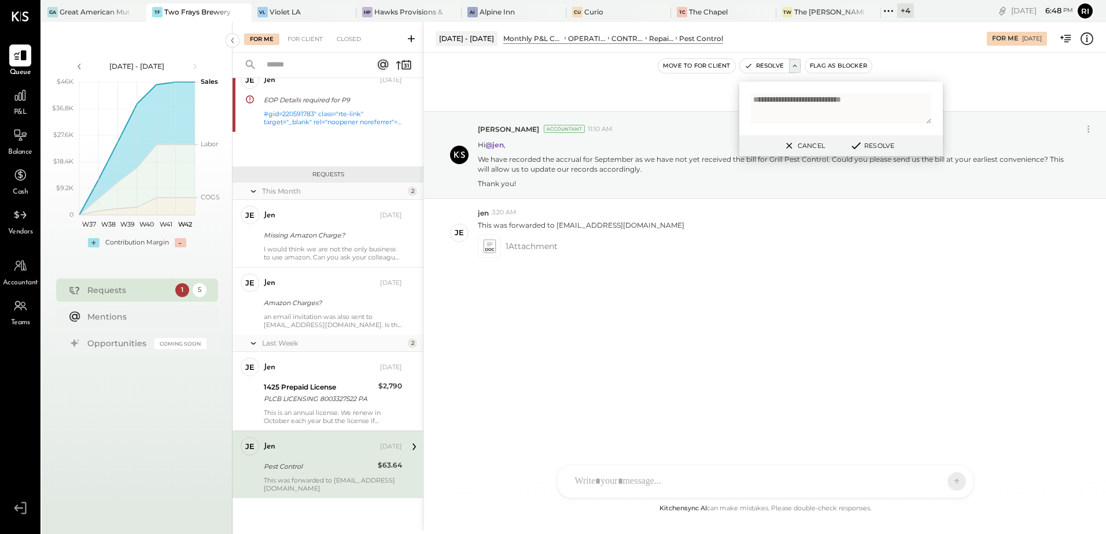
click at [797, 102] on textarea "**********" at bounding box center [841, 108] width 180 height 31
type textarea "**********"
click at [856, 147] on icon at bounding box center [856, 145] width 14 height 13
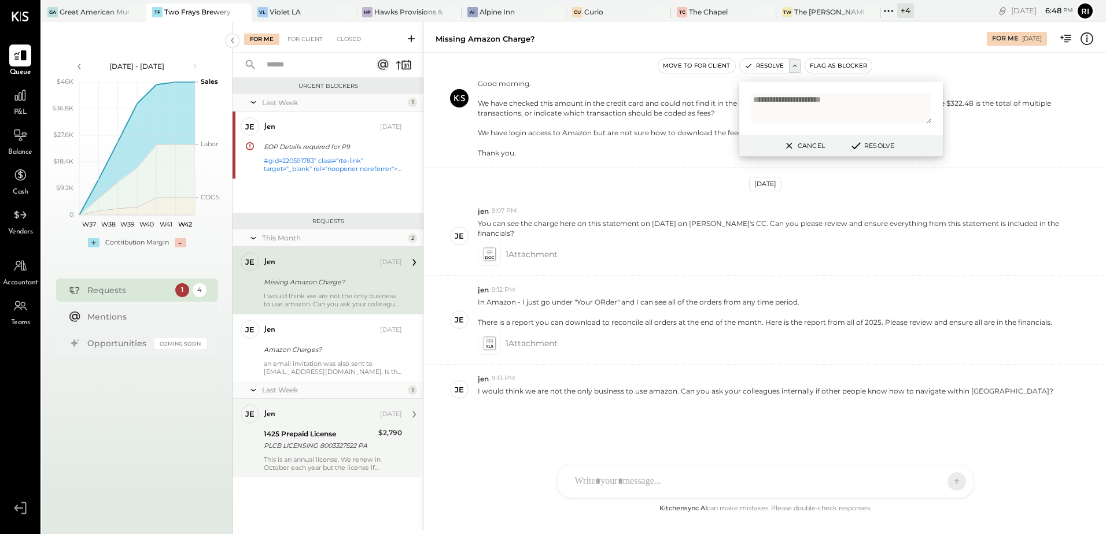
click at [335, 437] on div "1425 Prepaid License" at bounding box center [319, 435] width 111 height 12
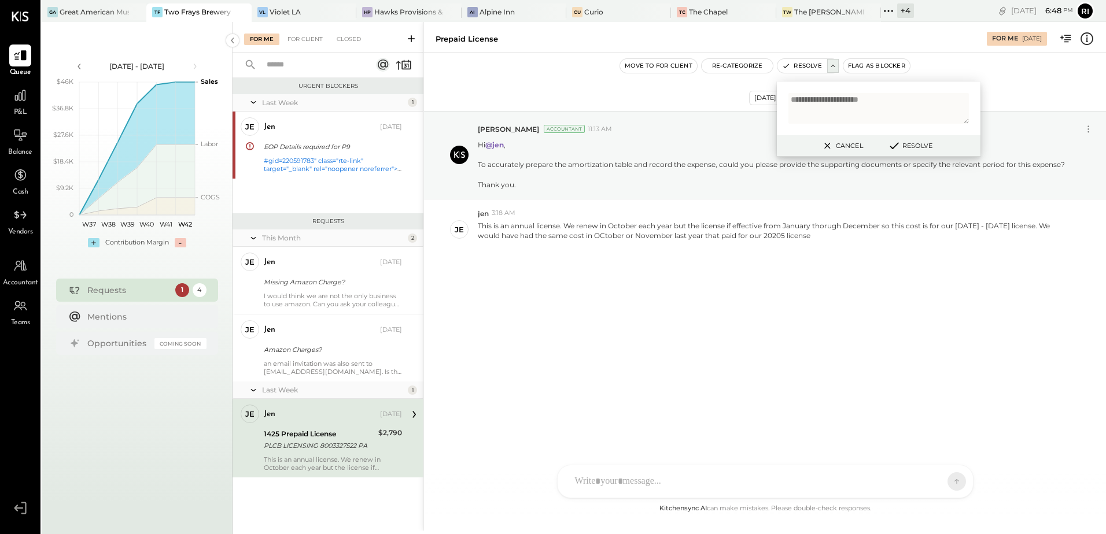
click at [672, 370] on div "[DATE] [PERSON_NAME] Accountant 11:13 AM Hi @jen , To accurately prepare the am…" at bounding box center [765, 277] width 682 height 449
click at [834, 146] on button "Cancel" at bounding box center [842, 145] width 50 height 15
click at [801, 375] on div "[DATE] [PERSON_NAME] Accountant 11:13 AM Hi @jen , To accurately prepare the am…" at bounding box center [765, 277] width 682 height 449
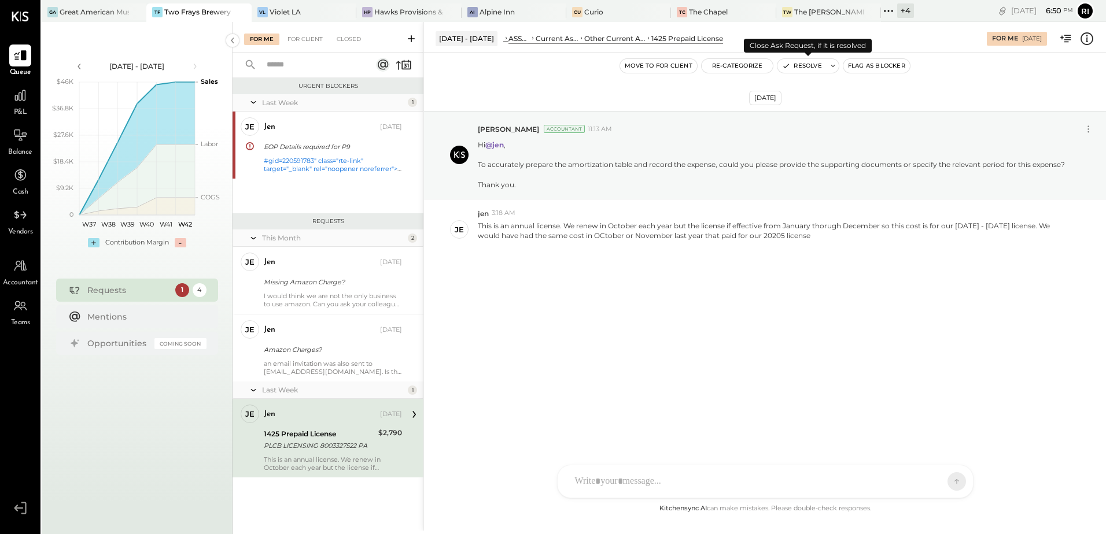
click at [832, 65] on icon at bounding box center [833, 66] width 8 height 8
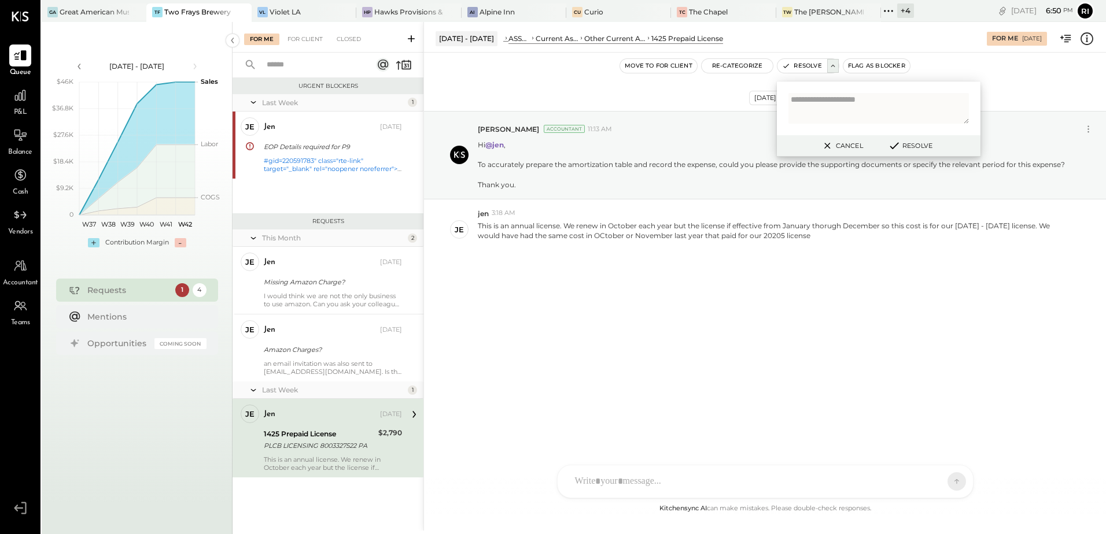
click at [843, 101] on textarea at bounding box center [878, 108] width 180 height 31
type textarea "**********"
click at [907, 139] on button "Resolve" at bounding box center [910, 146] width 52 height 14
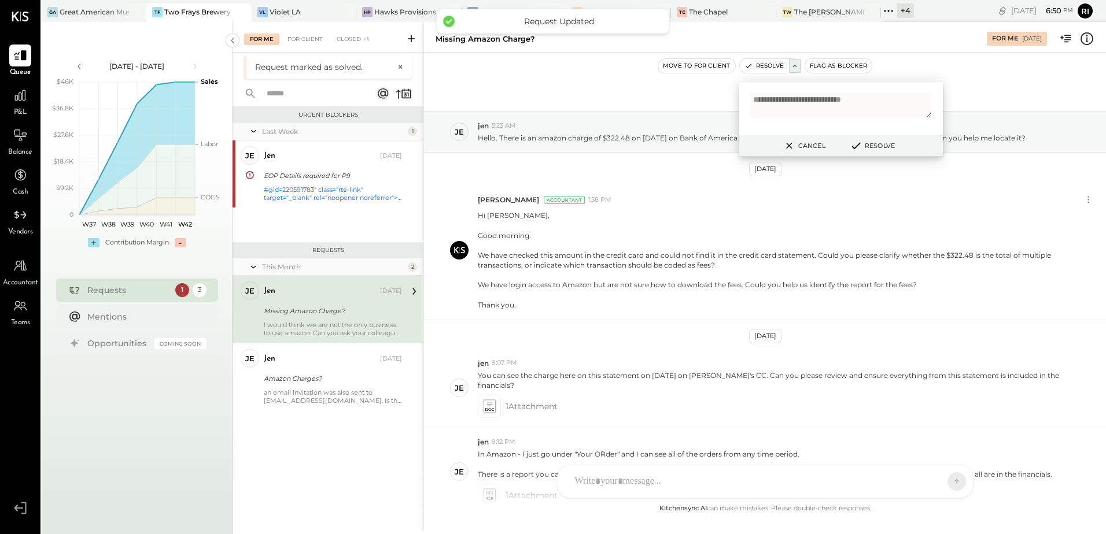
scroll to position [152, 0]
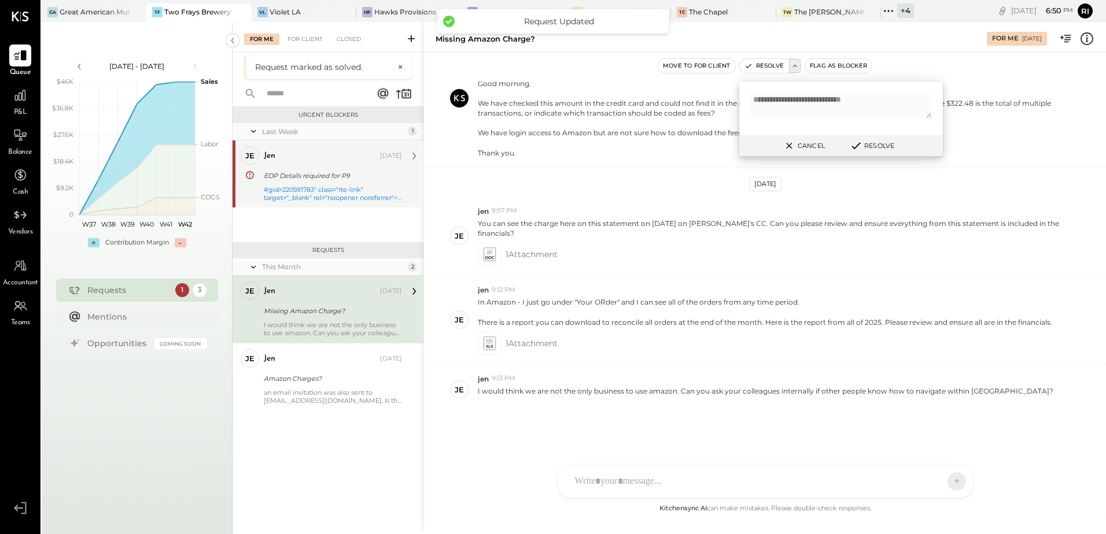
click at [400, 189] on div "#gid=220591783" class="rte-link" target="_blank" rel="noopener noreferrer">[DOM…" at bounding box center [333, 194] width 138 height 16
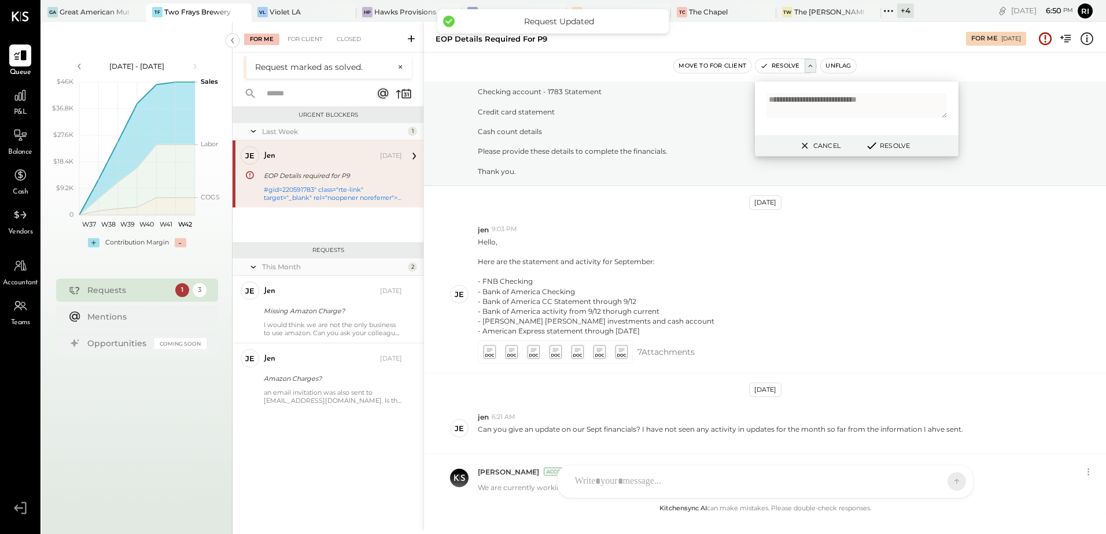
scroll to position [719, 0]
